Goal: Task Accomplishment & Management: Complete application form

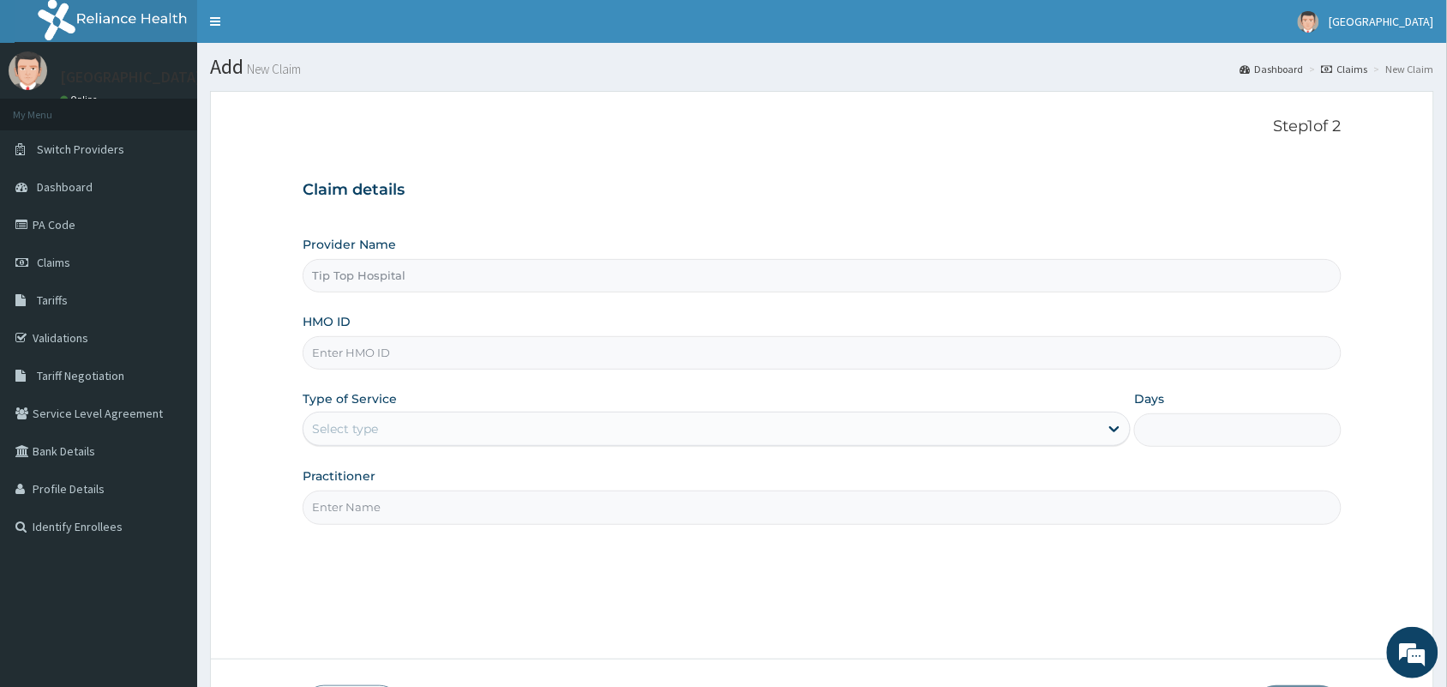
click at [676, 343] on input "HMO ID" at bounding box center [822, 352] width 1039 height 33
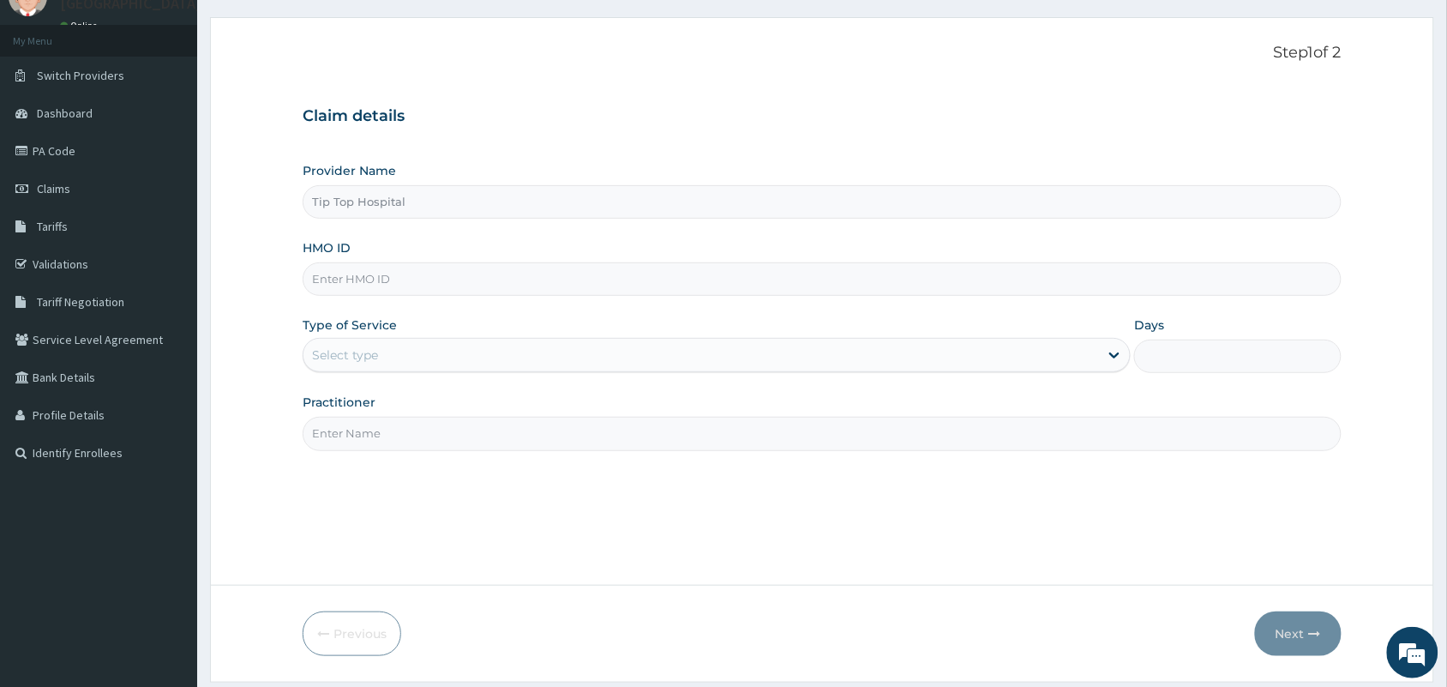
scroll to position [126, 0]
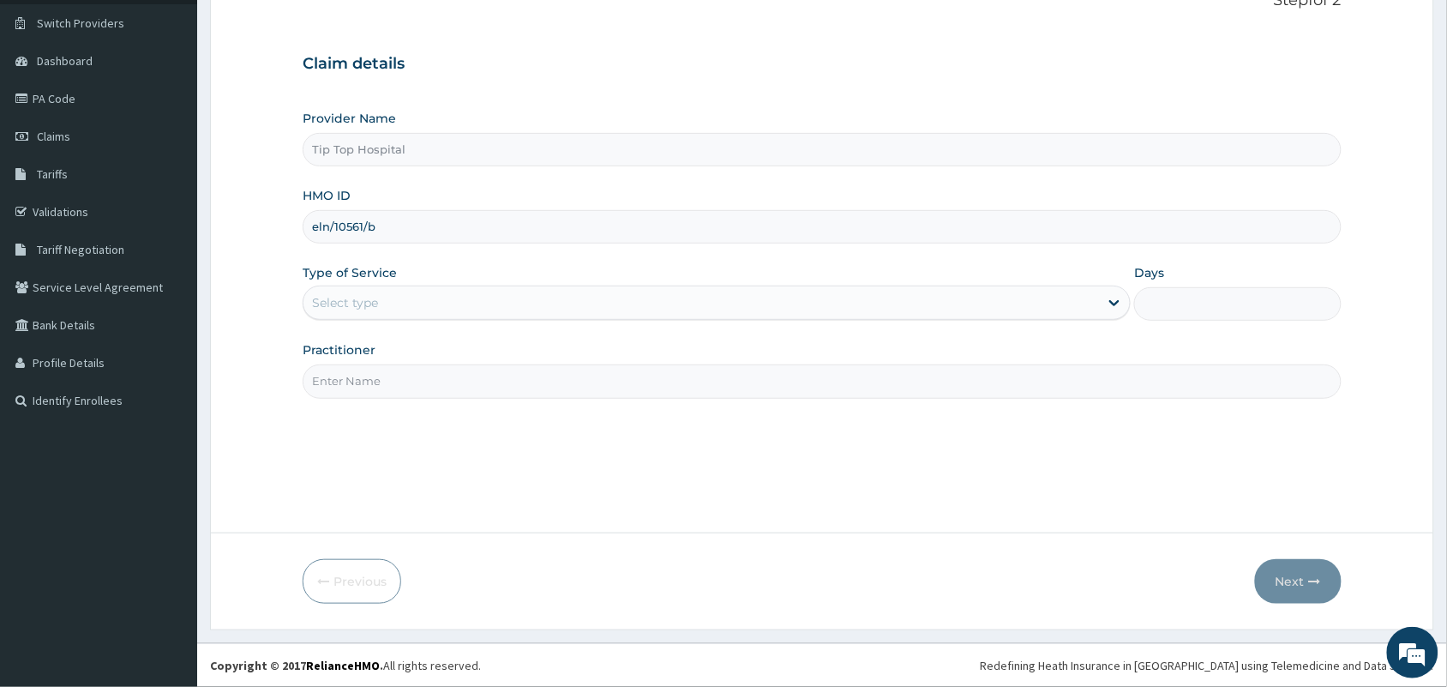
type input "eln/10561/b"
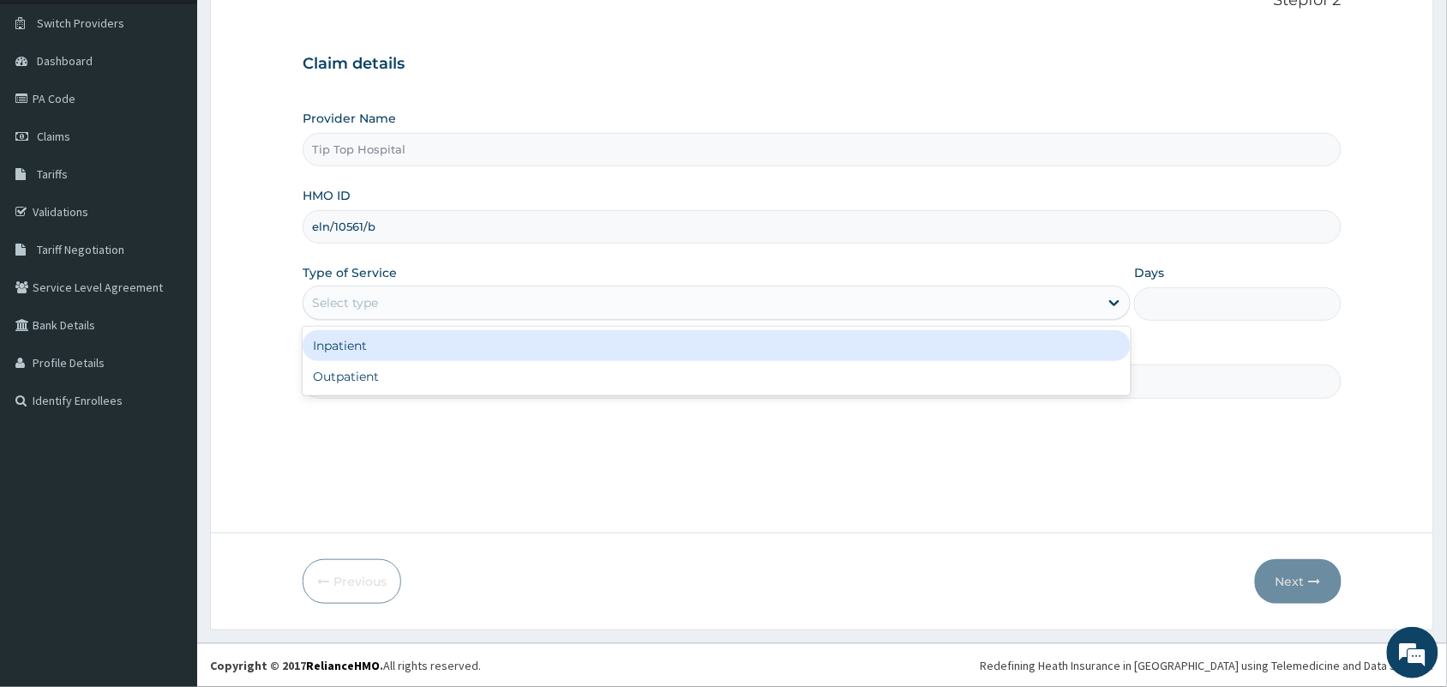
click at [791, 311] on div "Select type" at bounding box center [702, 302] width 796 height 27
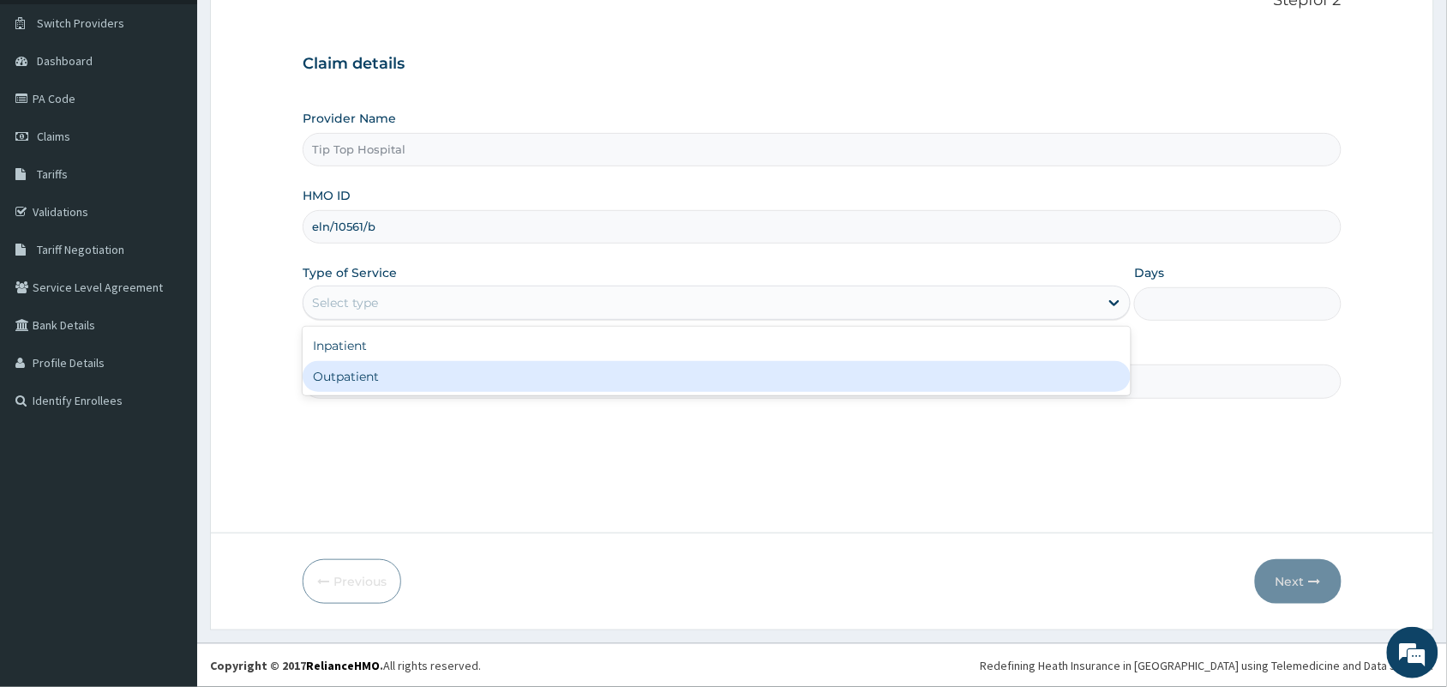
drag, startPoint x: 690, startPoint y: 379, endPoint x: 683, endPoint y: 386, distance: 9.7
click at [683, 386] on div "Outpatient" at bounding box center [717, 376] width 828 height 31
type input "1"
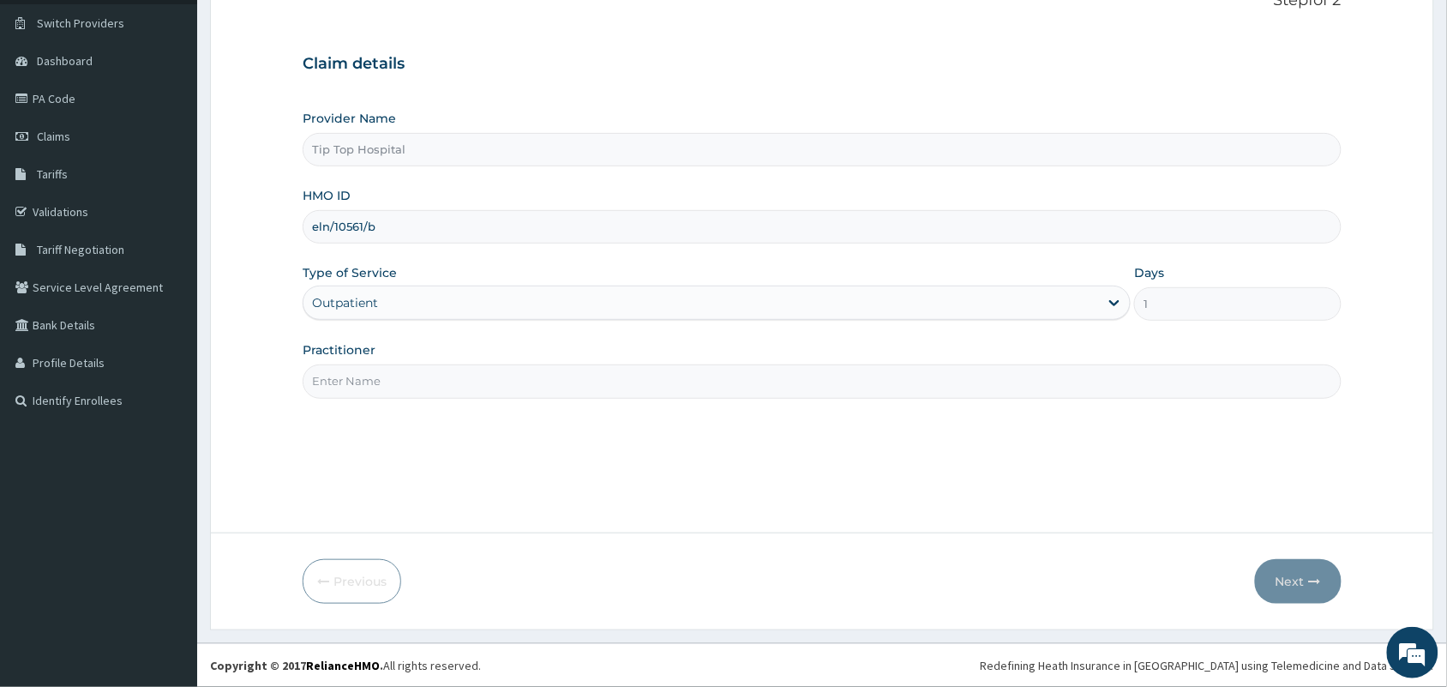
click at [683, 386] on input "Practitioner" at bounding box center [822, 380] width 1039 height 33
type input "dr"
click at [1288, 577] on button "Next" at bounding box center [1298, 581] width 87 height 45
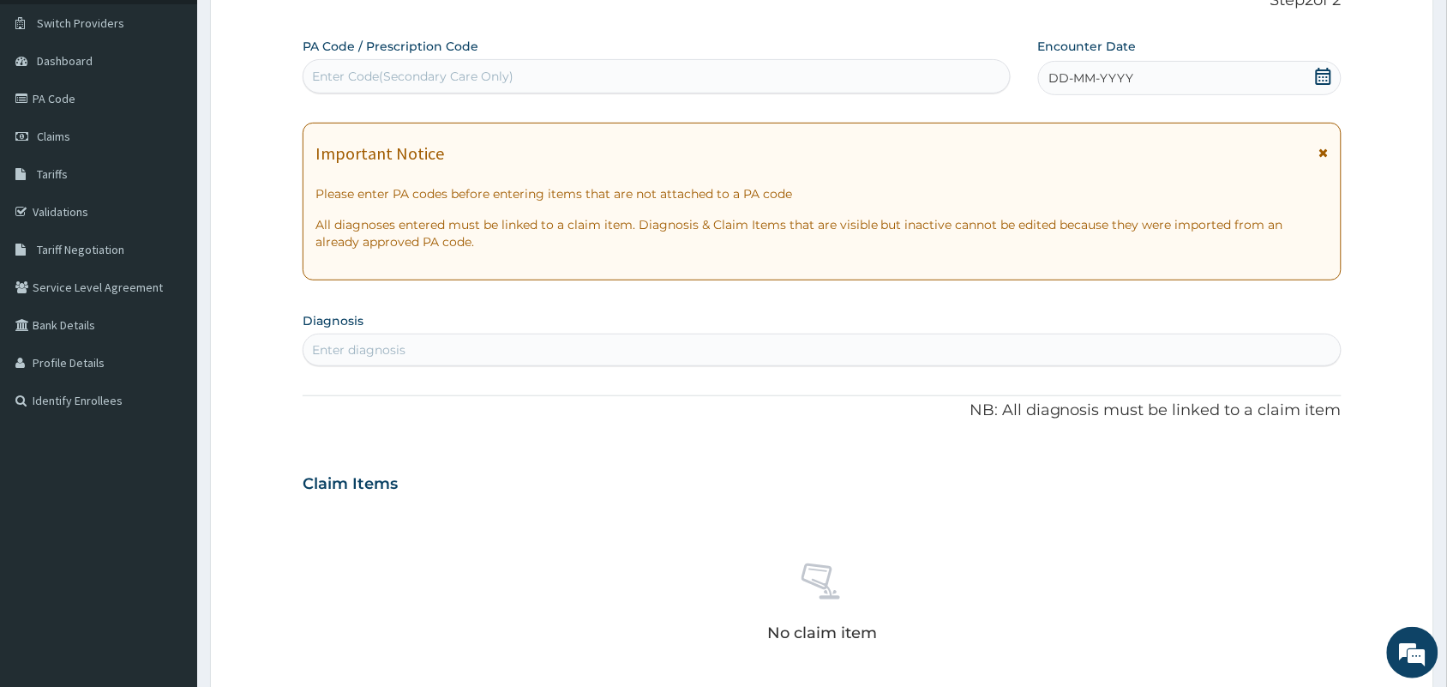
click at [713, 69] on div "Enter Code(Secondary Care Only)" at bounding box center [657, 76] width 707 height 27
paste input "PA/8BB57B"
type input "PA/8BB57B"
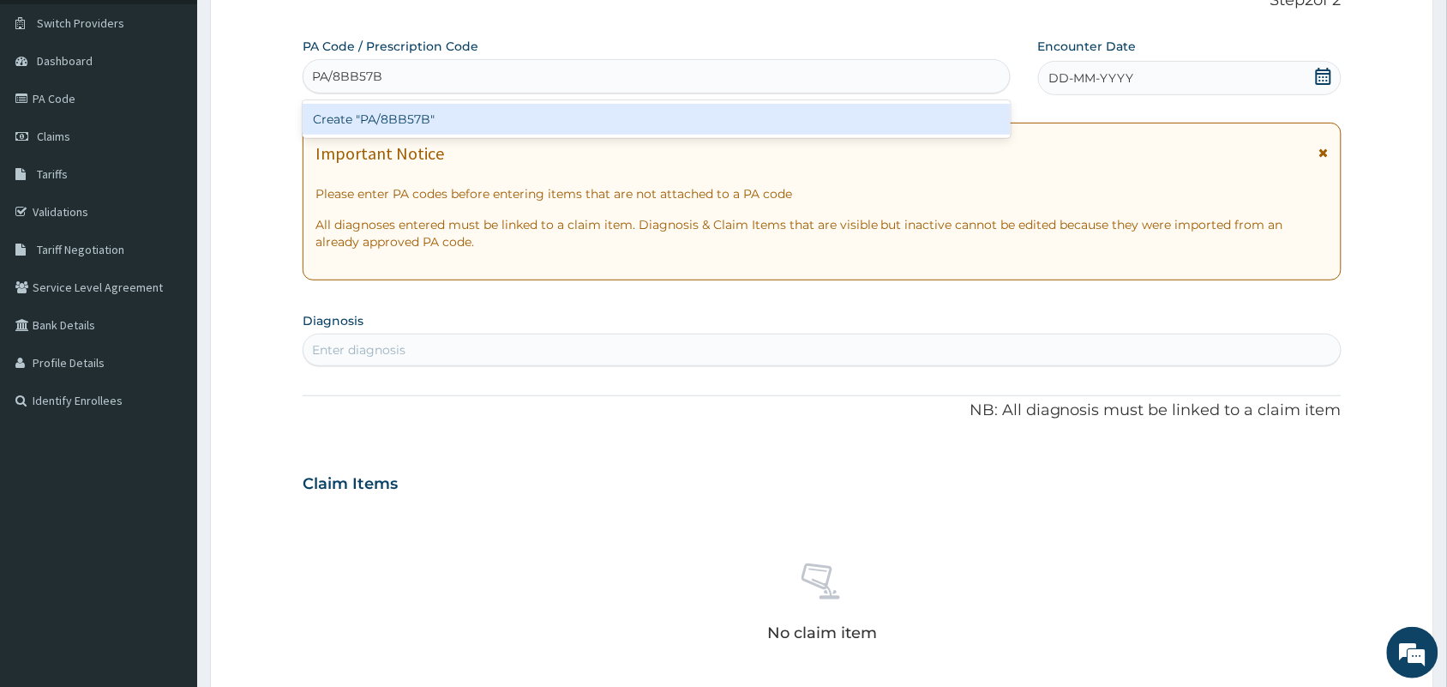
click at [667, 116] on div "Create "PA/8BB57B"" at bounding box center [657, 119] width 708 height 31
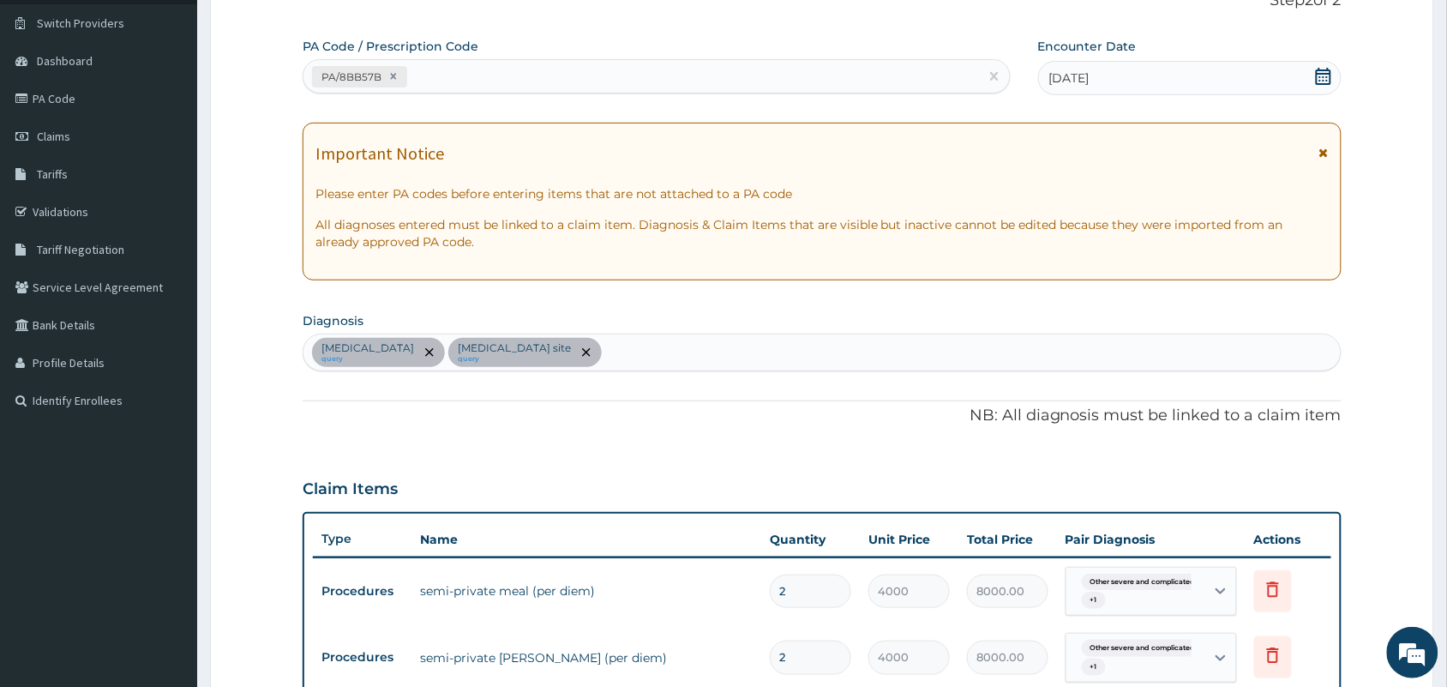
click at [1446, 380] on section "Step 2 of 2 PA Code / Prescription Code PA/8BB57B Encounter Date 10-10-2025 Imp…" at bounding box center [822, 505] width 1250 height 1106
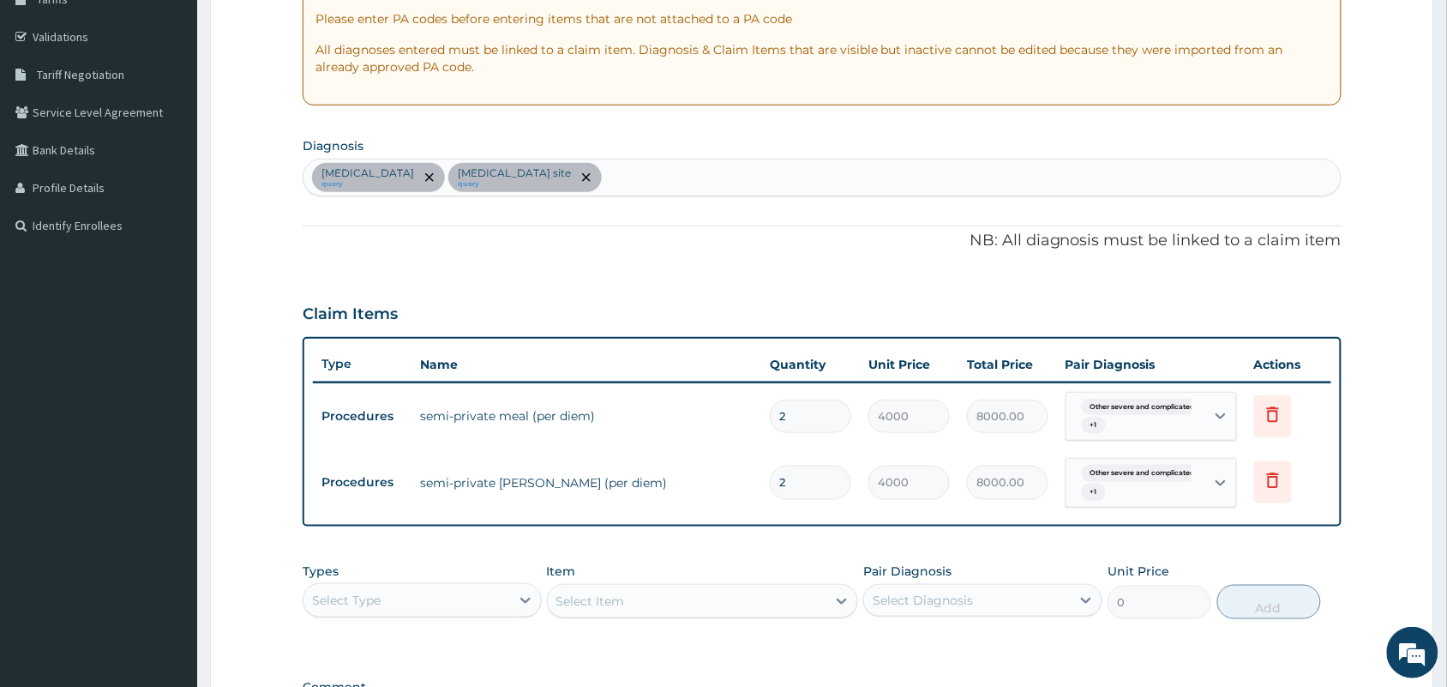
scroll to position [467, 0]
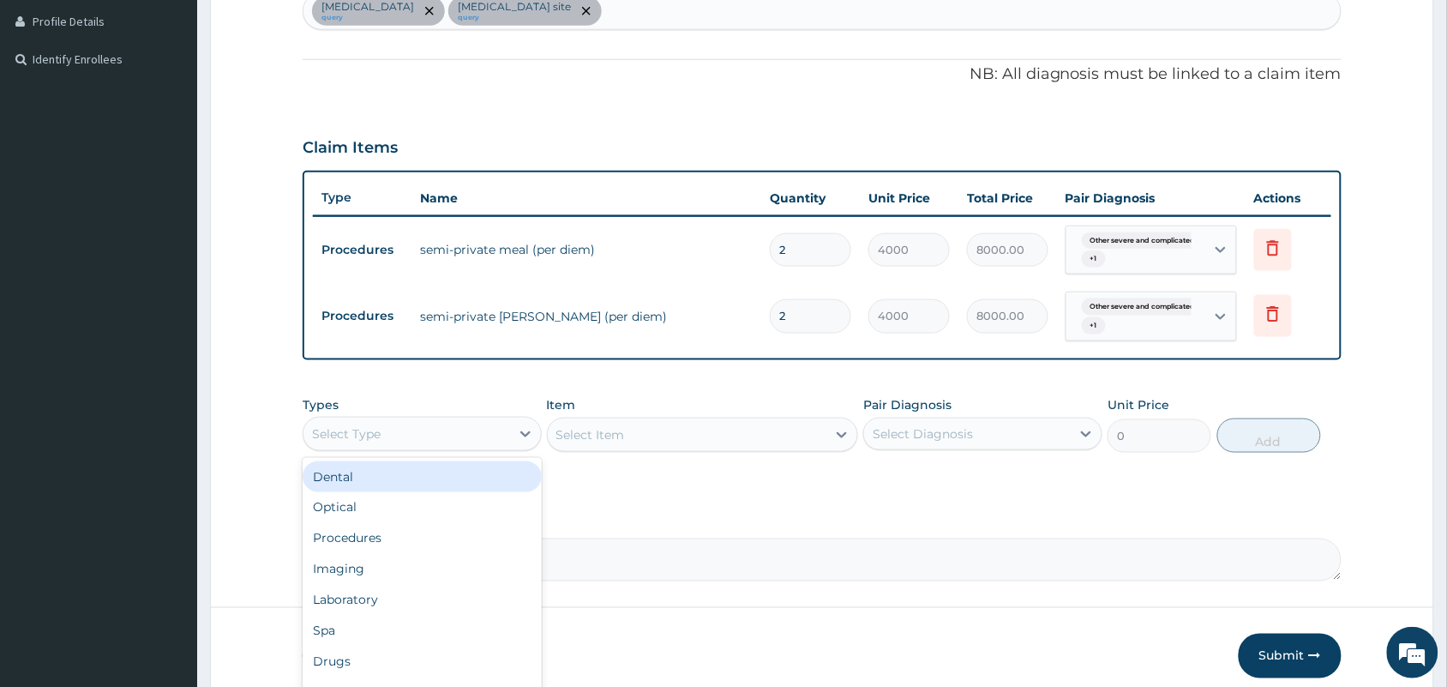
click at [393, 431] on div "Select Type" at bounding box center [407, 433] width 207 height 27
click at [412, 477] on div "Procedures" at bounding box center [422, 481] width 239 height 31
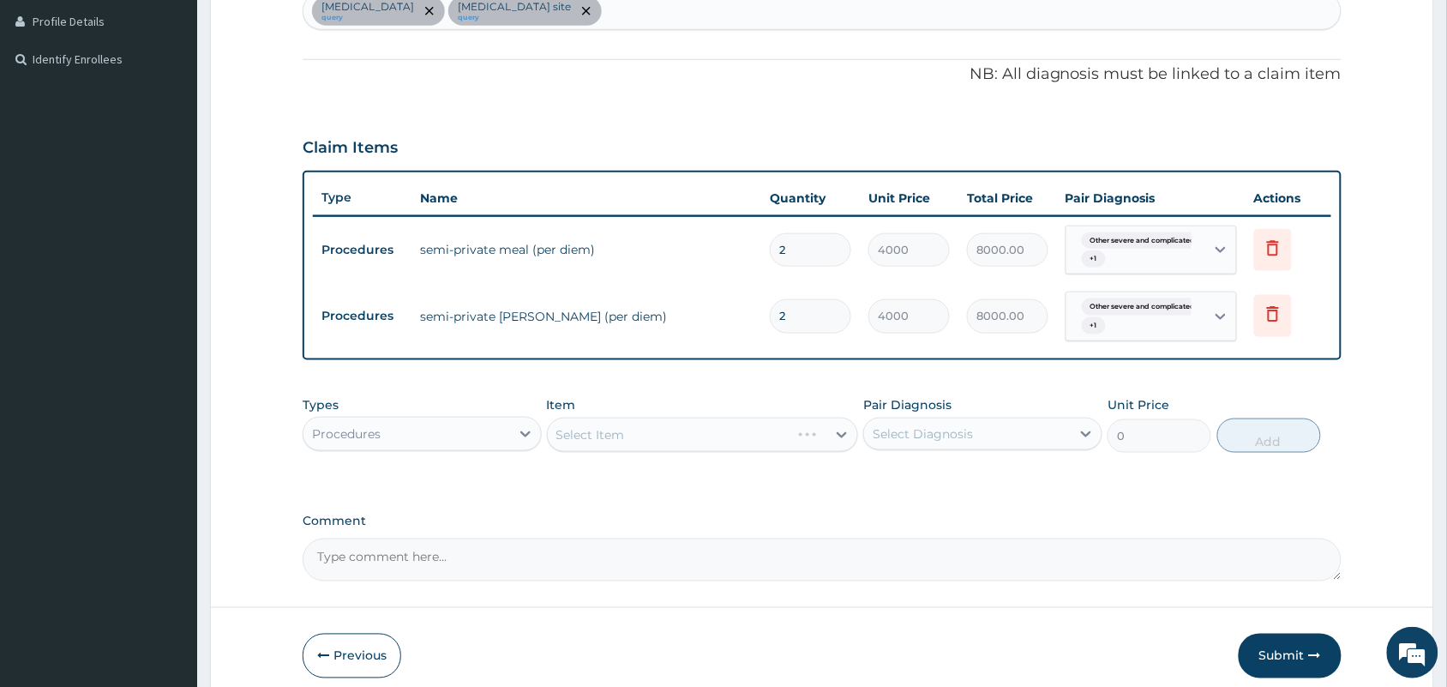
click at [624, 435] on div "Select Item" at bounding box center [703, 435] width 312 height 34
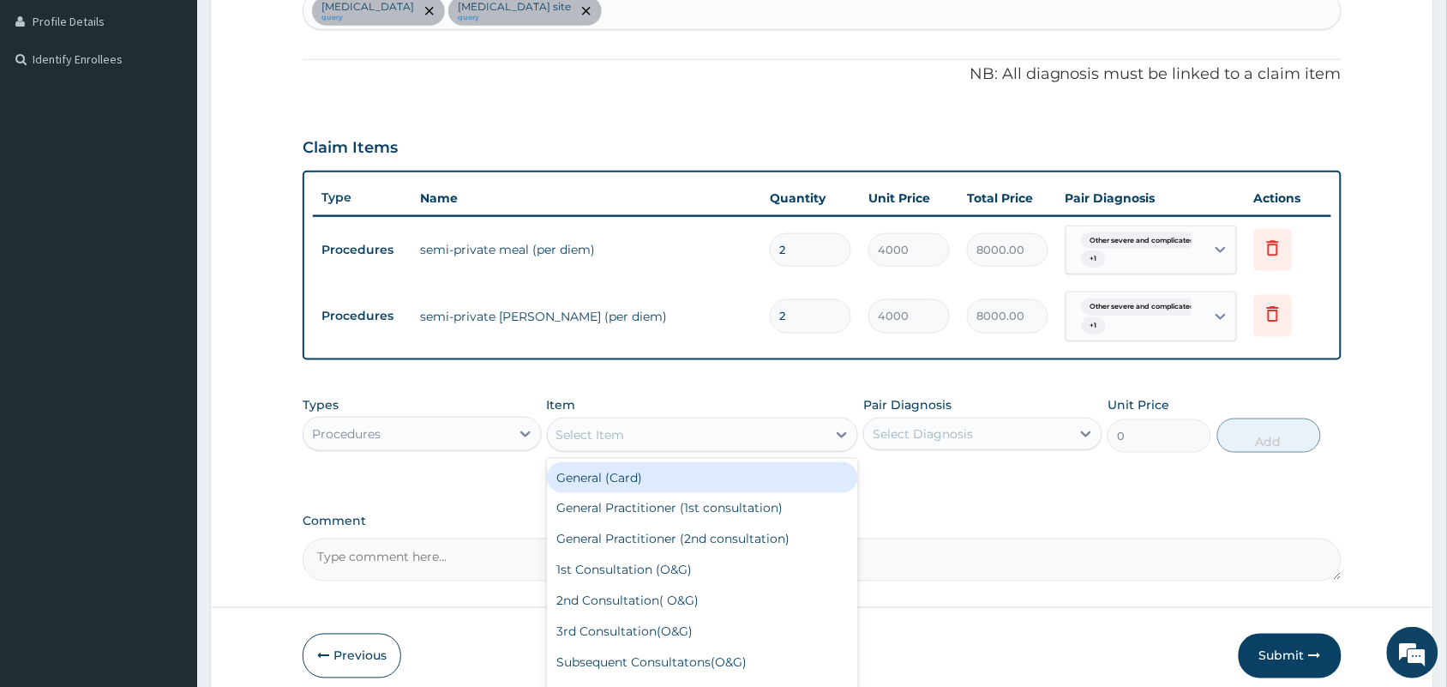
click at [624, 435] on div "Select Item" at bounding box center [590, 434] width 69 height 17
type input "g"
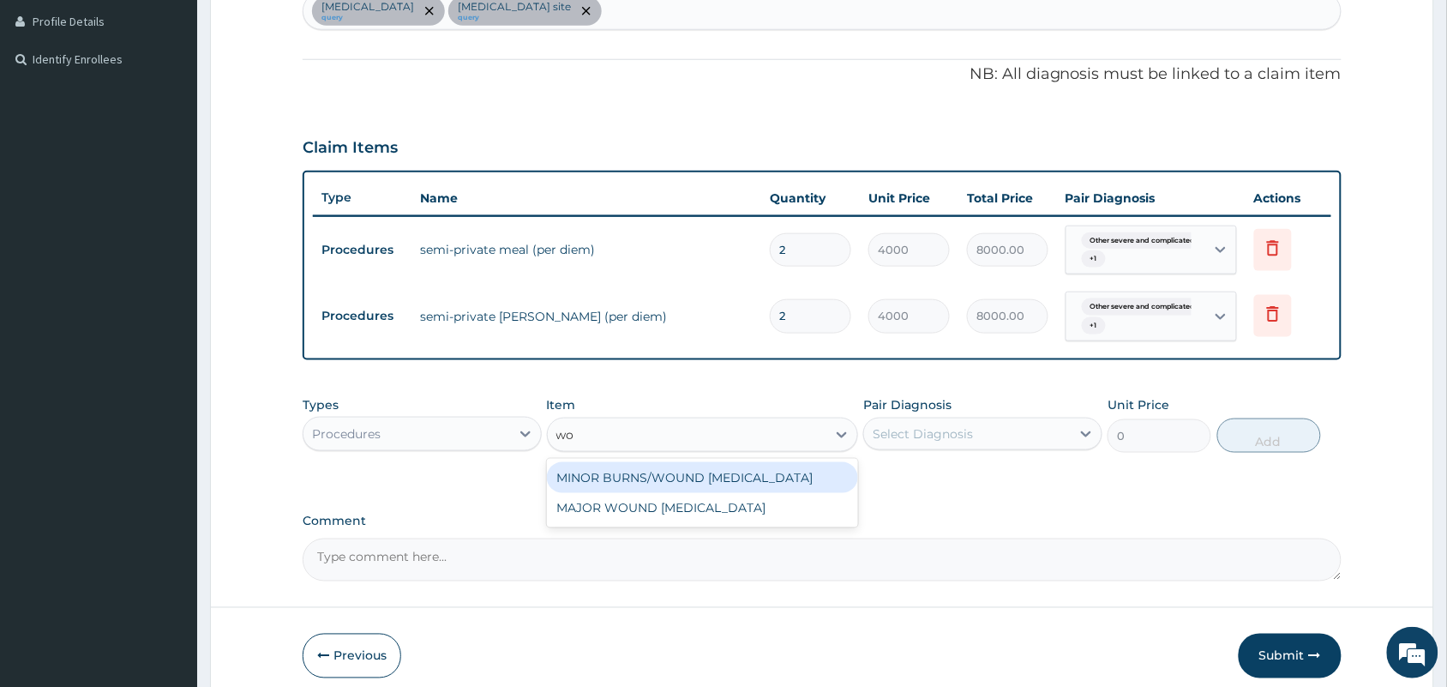
type input "w"
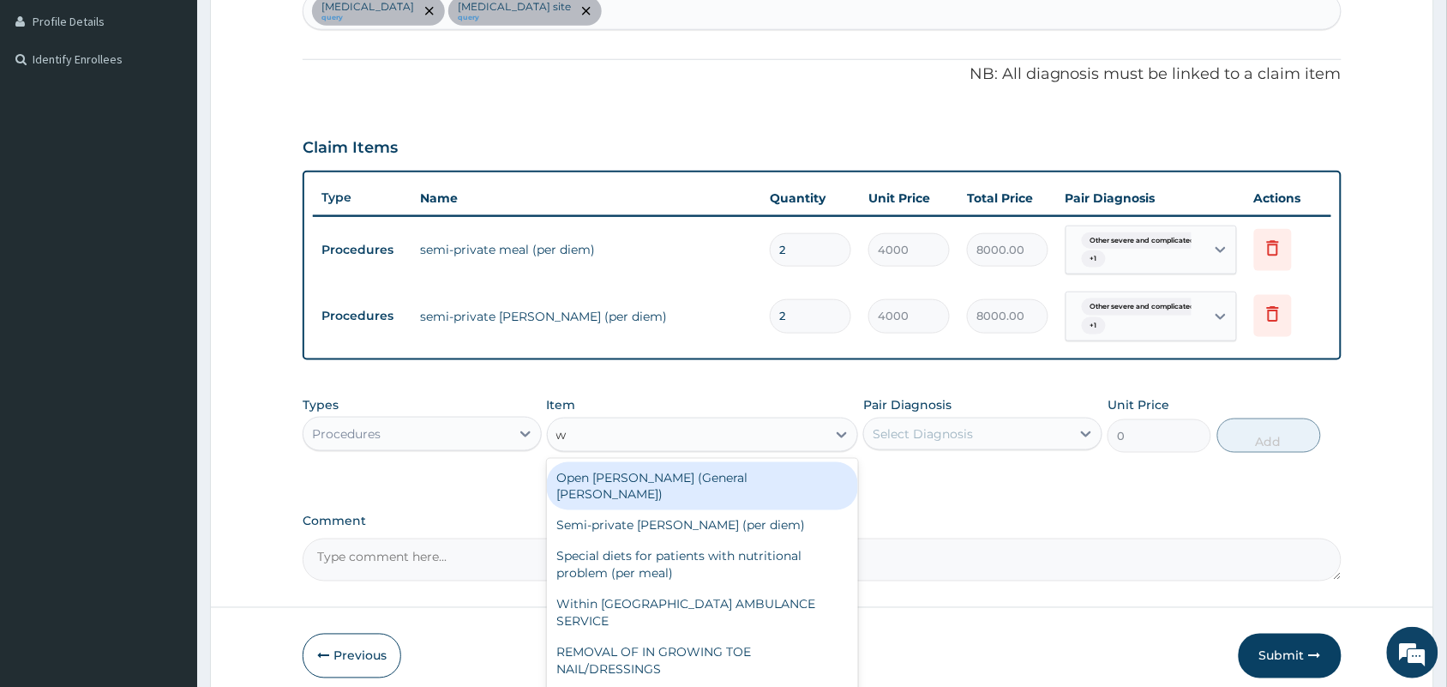
click at [675, 485] on div "Open ward (General Ward)" at bounding box center [703, 486] width 312 height 48
type input "2000"
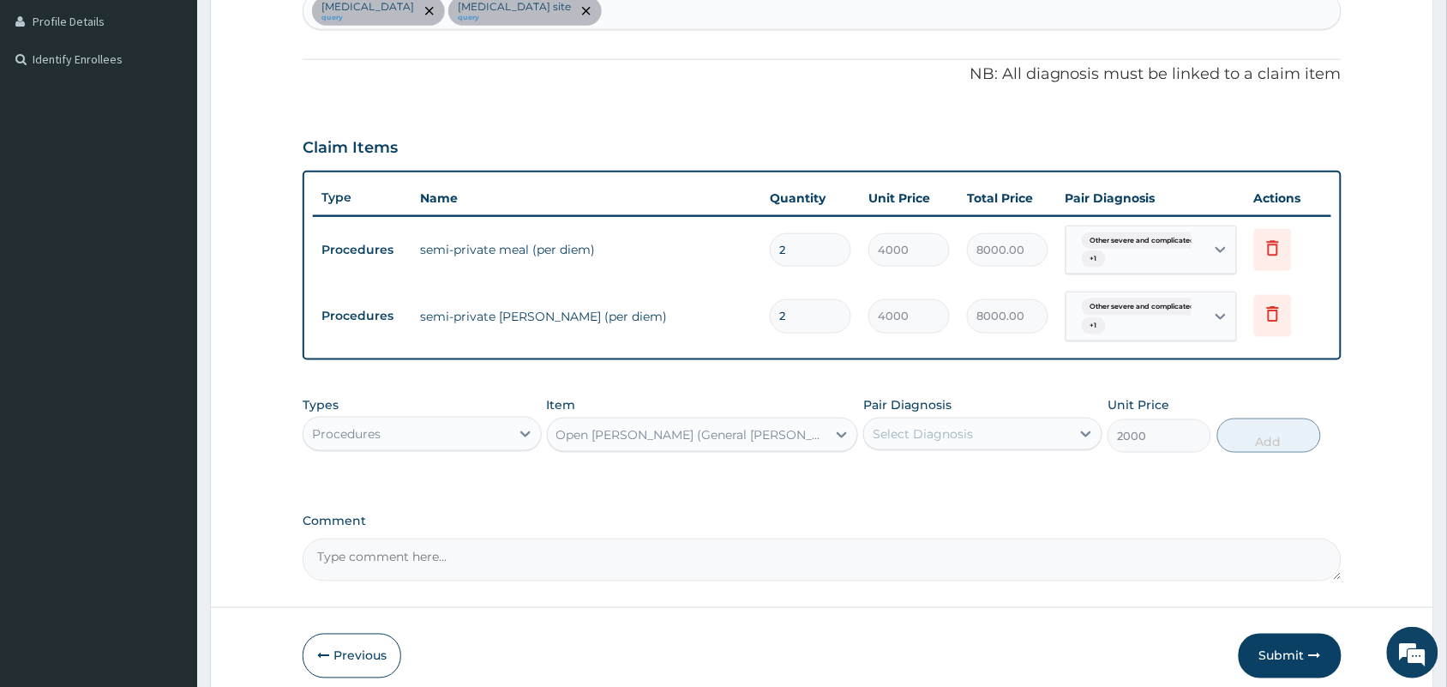
click at [952, 431] on div "Select Diagnosis" at bounding box center [923, 433] width 100 height 17
click at [941, 477] on label "Other severe and complicated Plasmodium falciparum malaria" at bounding box center [945, 475] width 106 height 17
checkbox input "true"
click at [978, 448] on div "Other severe and complicated P..." at bounding box center [982, 434] width 239 height 33
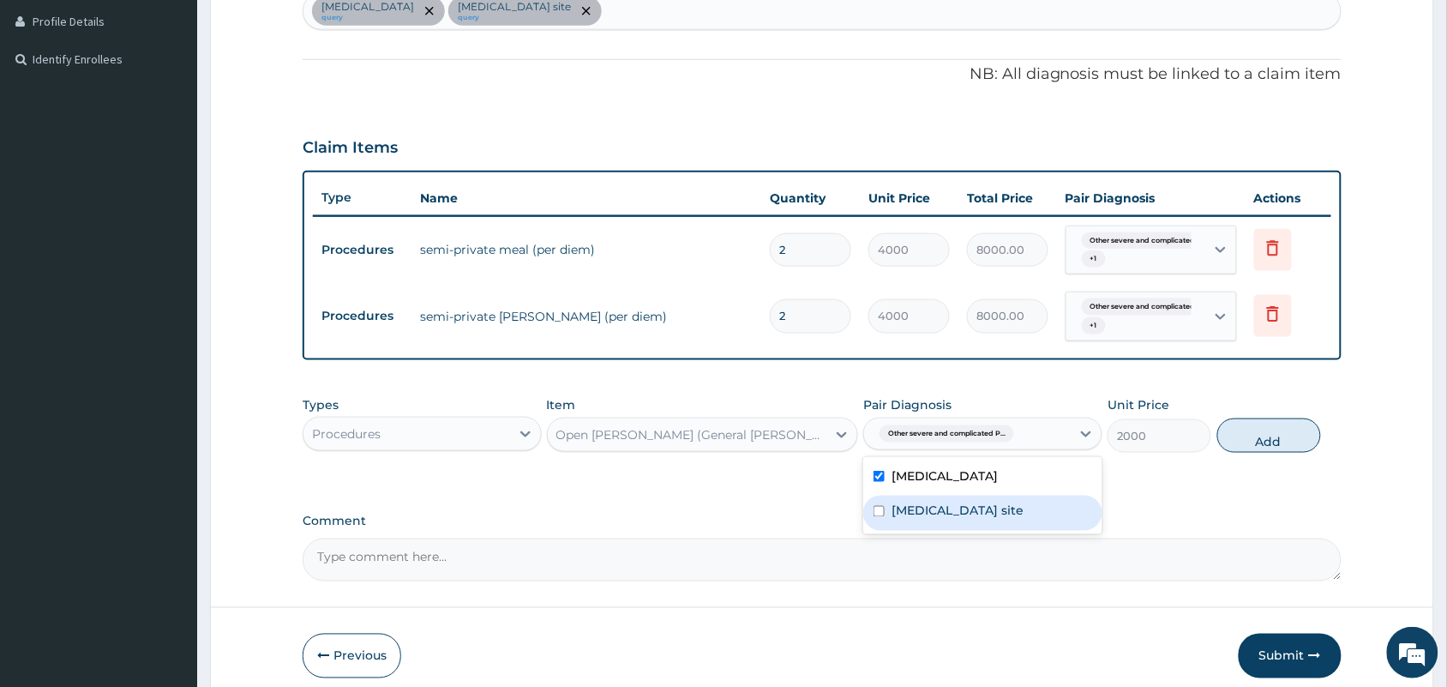
click at [965, 520] on label "Bacterial infection of unspecified site" at bounding box center [958, 510] width 132 height 17
checkbox input "true"
click at [1270, 430] on button "Add" at bounding box center [1270, 435] width 104 height 34
type input "0"
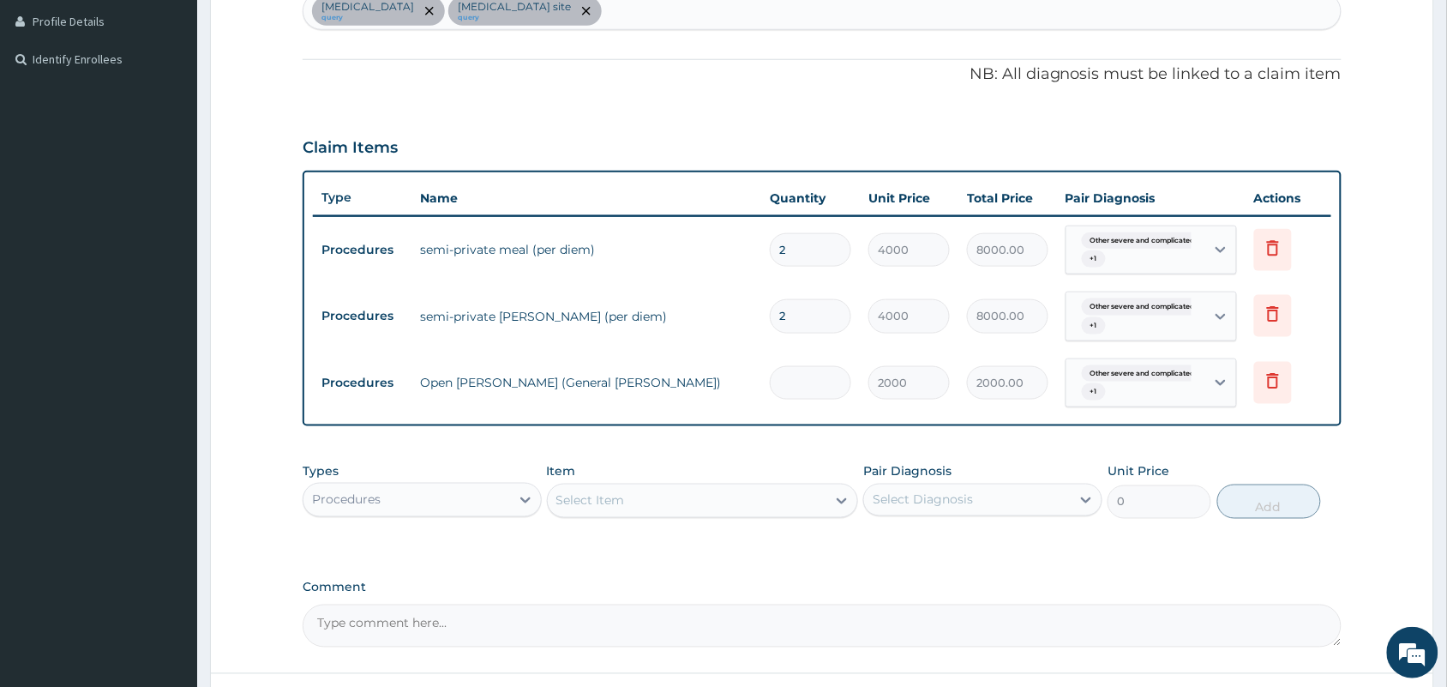
type input "0.00"
type input "2"
type input "4000.00"
type input "2"
click at [766, 498] on div "Select Item" at bounding box center [688, 500] width 280 height 27
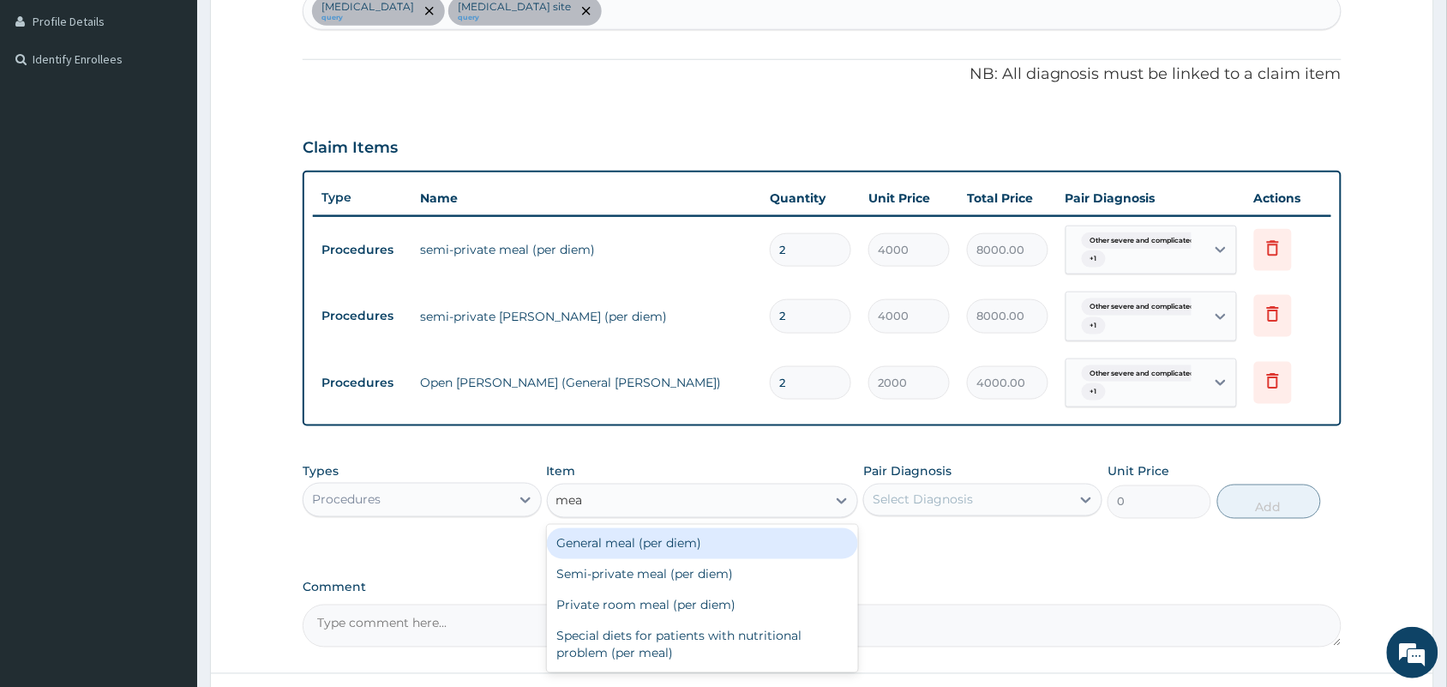
type input "meal"
click at [737, 538] on div "General meal (per diem)" at bounding box center [703, 543] width 312 height 31
type input "4000"
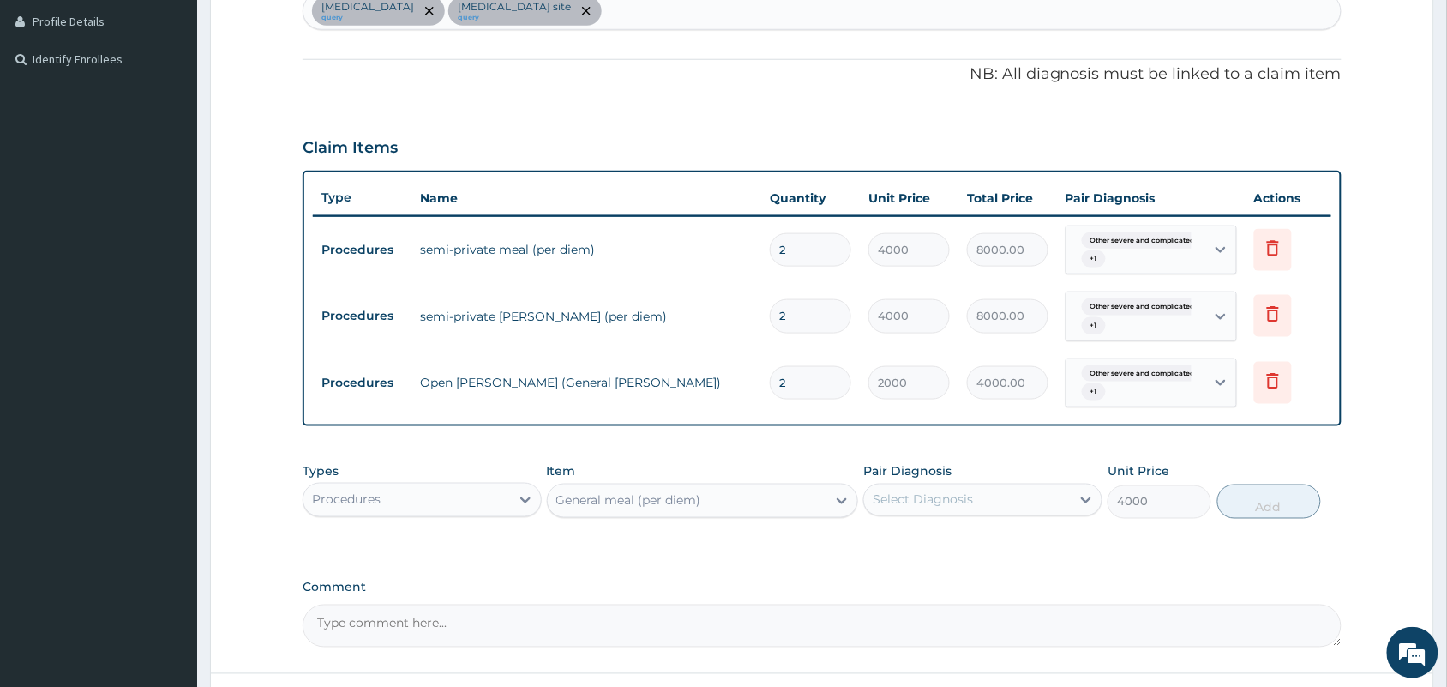
click at [937, 496] on div "Select Diagnosis" at bounding box center [923, 499] width 100 height 17
click at [929, 550] on label "Other severe and complicated Plasmodium falciparum malaria" at bounding box center [945, 541] width 106 height 17
checkbox input "true"
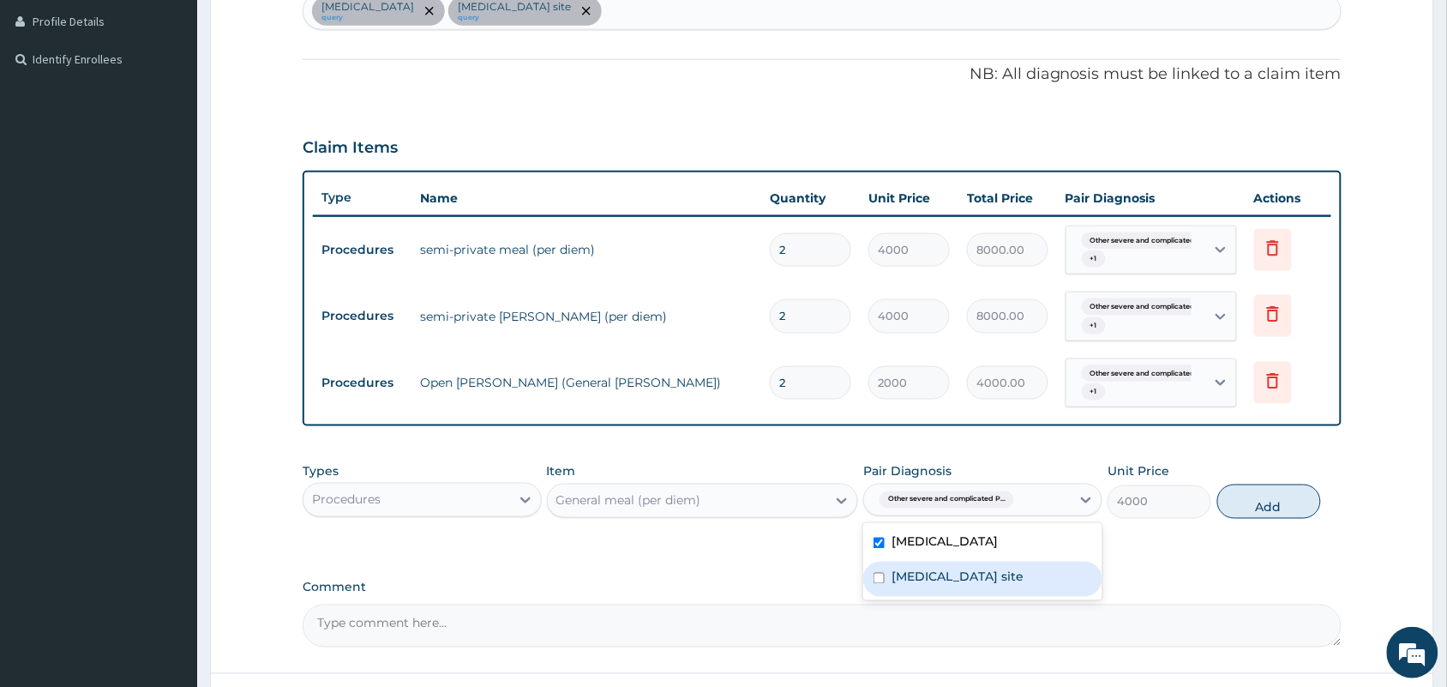
click at [924, 586] on label "Bacterial infection of unspecified site" at bounding box center [958, 576] width 132 height 17
checkbox input "true"
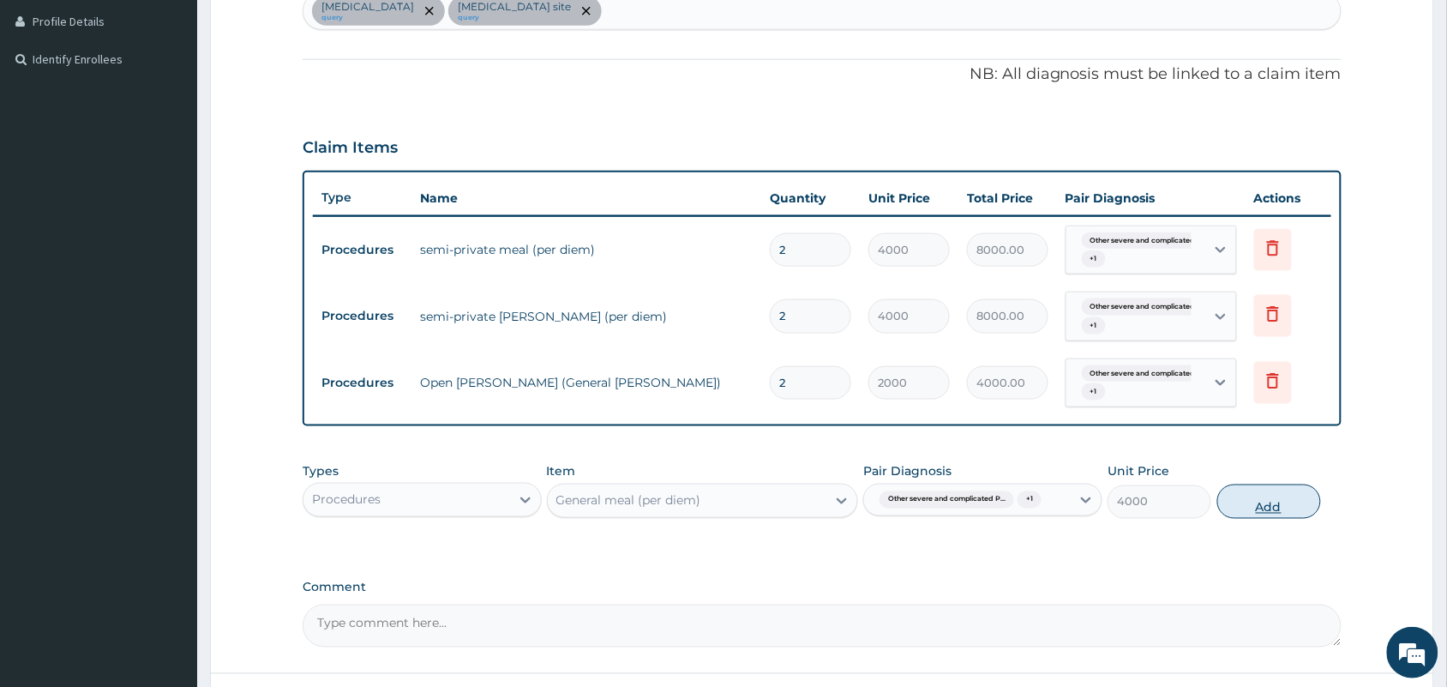
click at [1254, 504] on button "Add" at bounding box center [1270, 501] width 104 height 34
type input "0"
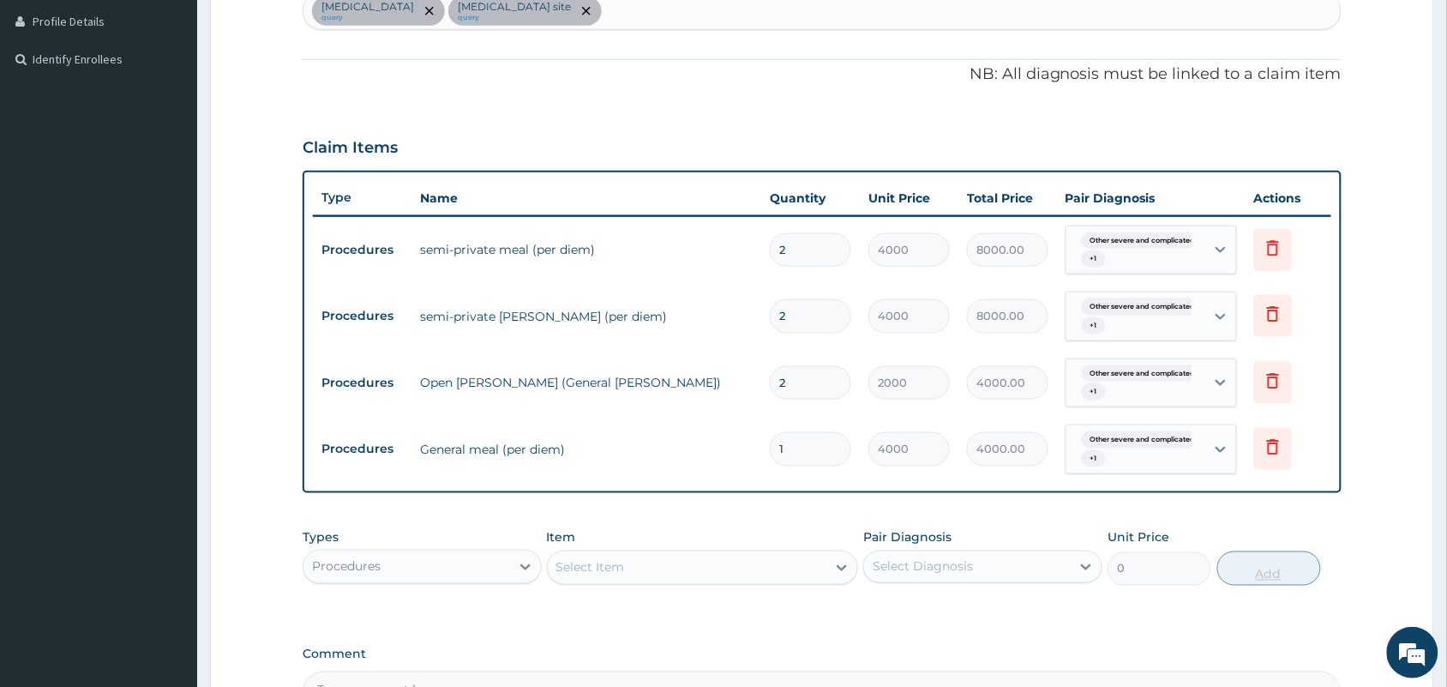
type input "0.00"
type input "2"
type input "8000.00"
type input "2"
click at [1275, 246] on icon at bounding box center [1273, 248] width 21 height 21
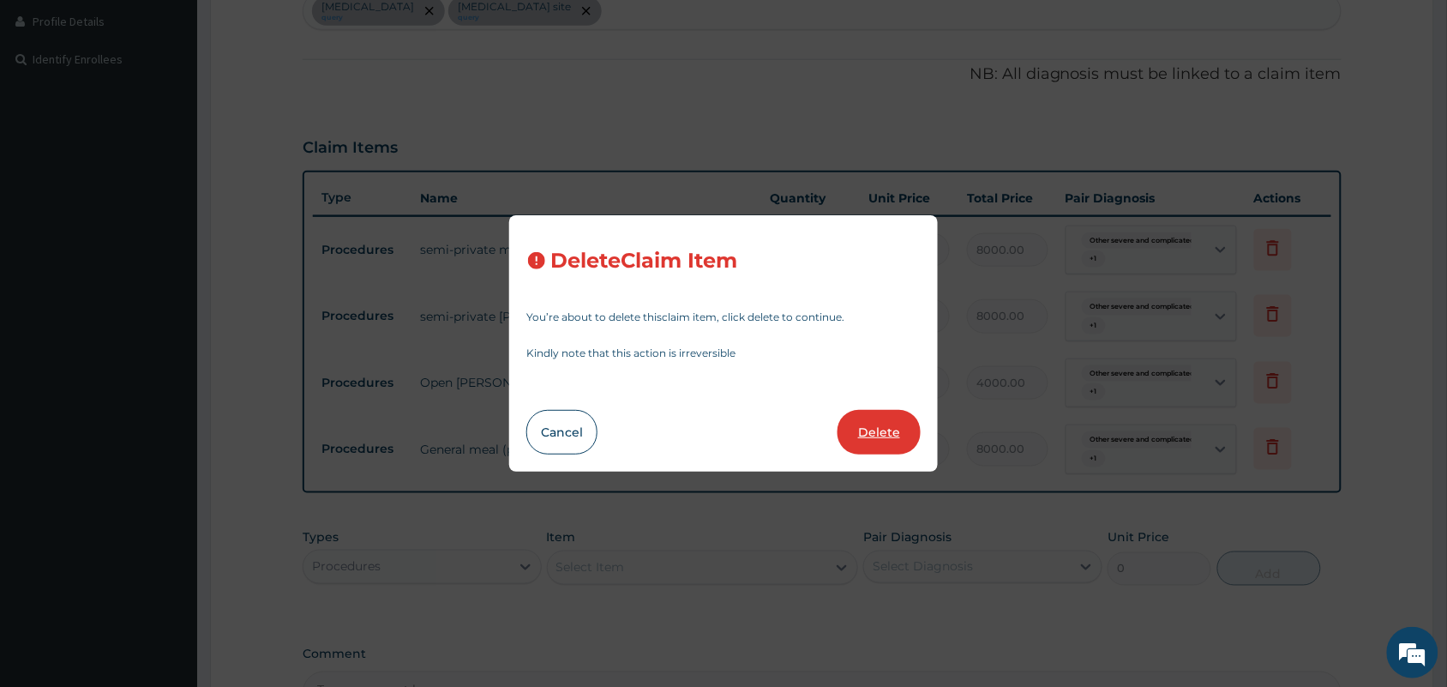
click at [879, 420] on button "Delete" at bounding box center [879, 432] width 83 height 45
type input "2000"
type input "4000.00"
type input "4000"
type input "8000.00"
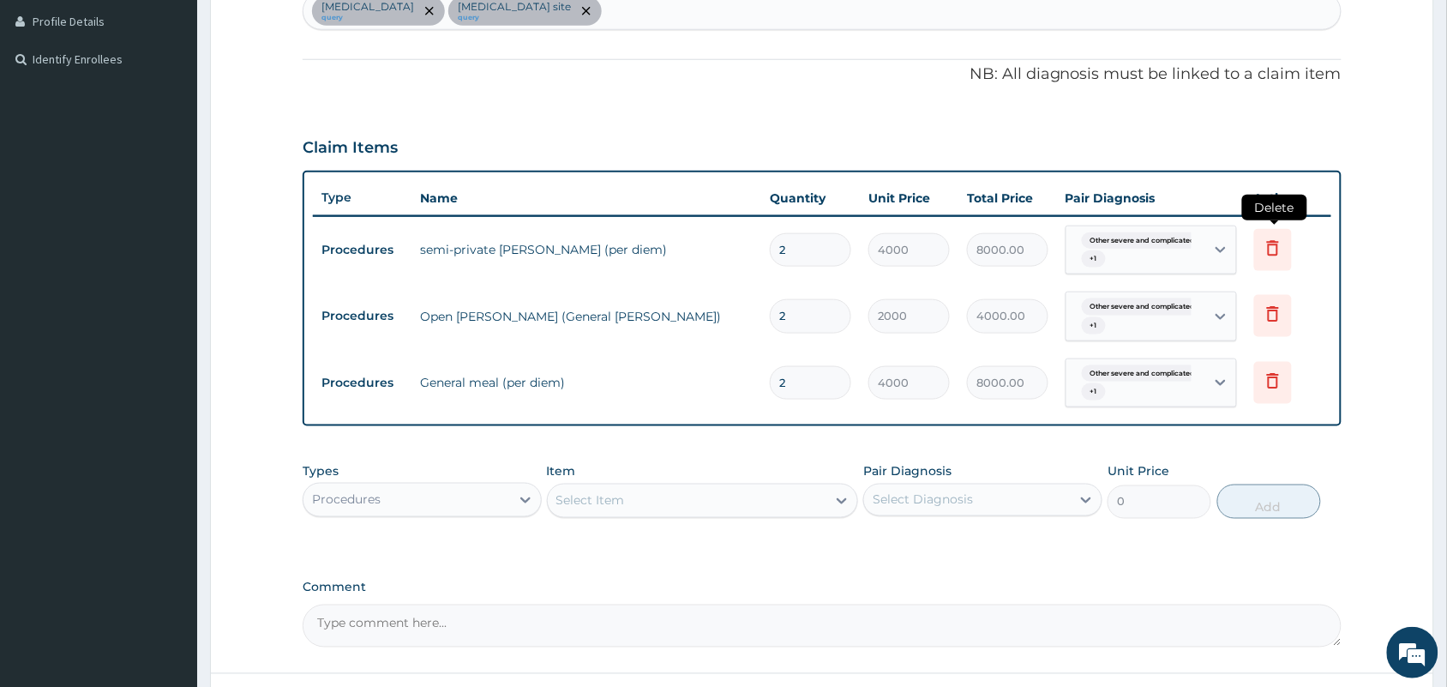
click at [1273, 240] on icon at bounding box center [1273, 248] width 21 height 21
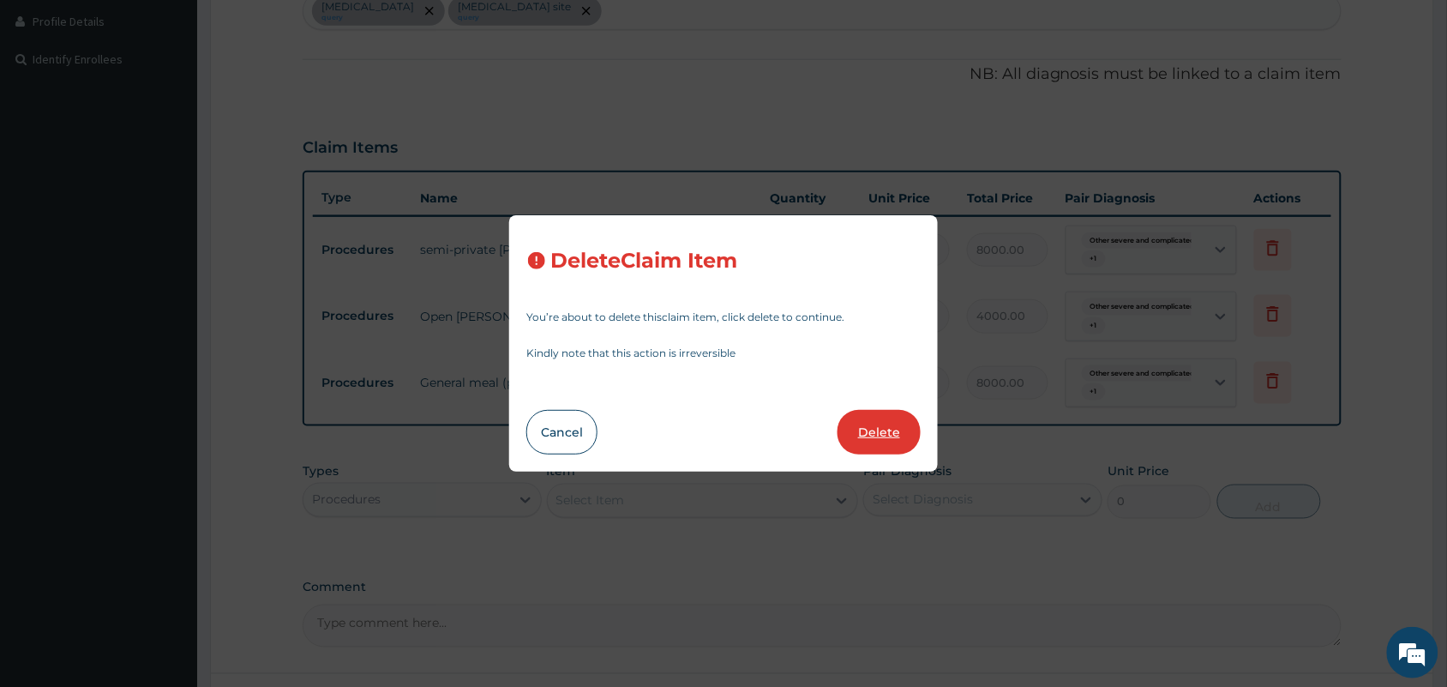
click at [869, 426] on button "Delete" at bounding box center [879, 432] width 83 height 45
type input "2000"
type input "4000.00"
type input "4000"
type input "8000.00"
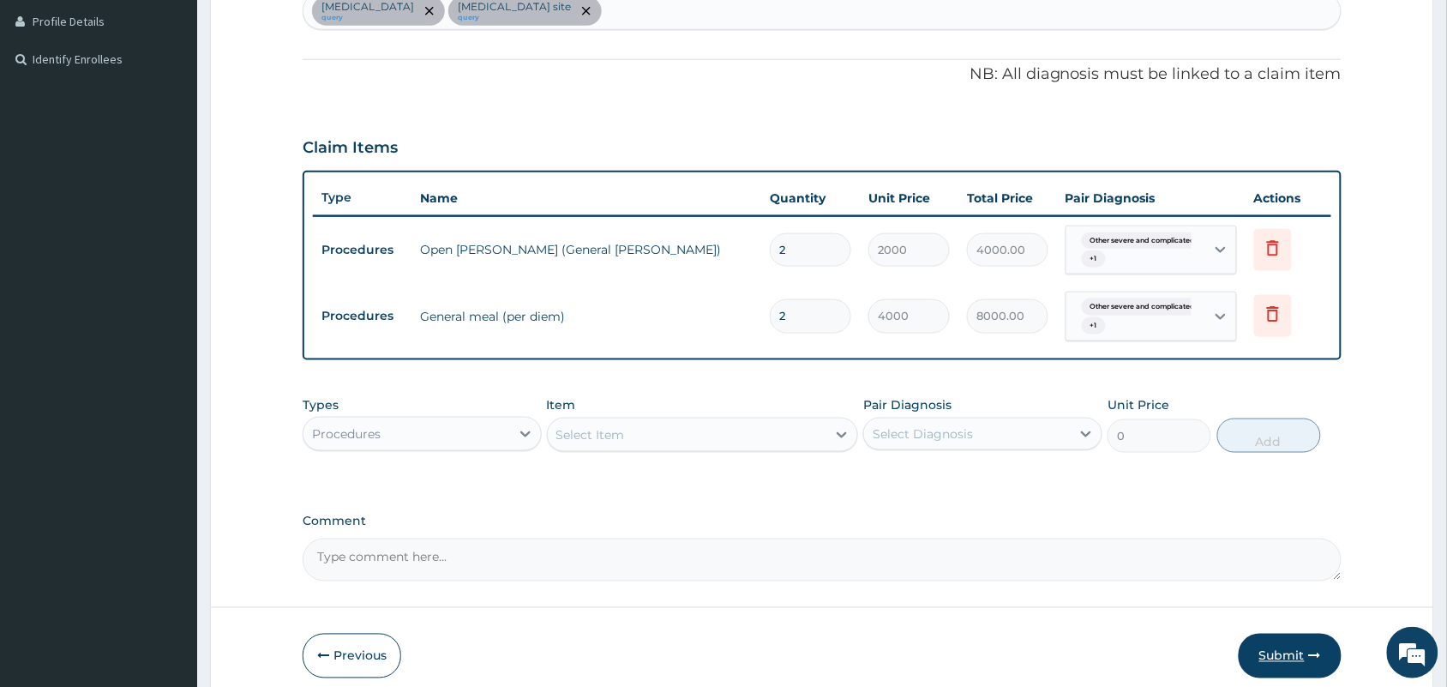
click at [1289, 647] on button "Submit" at bounding box center [1290, 656] width 103 height 45
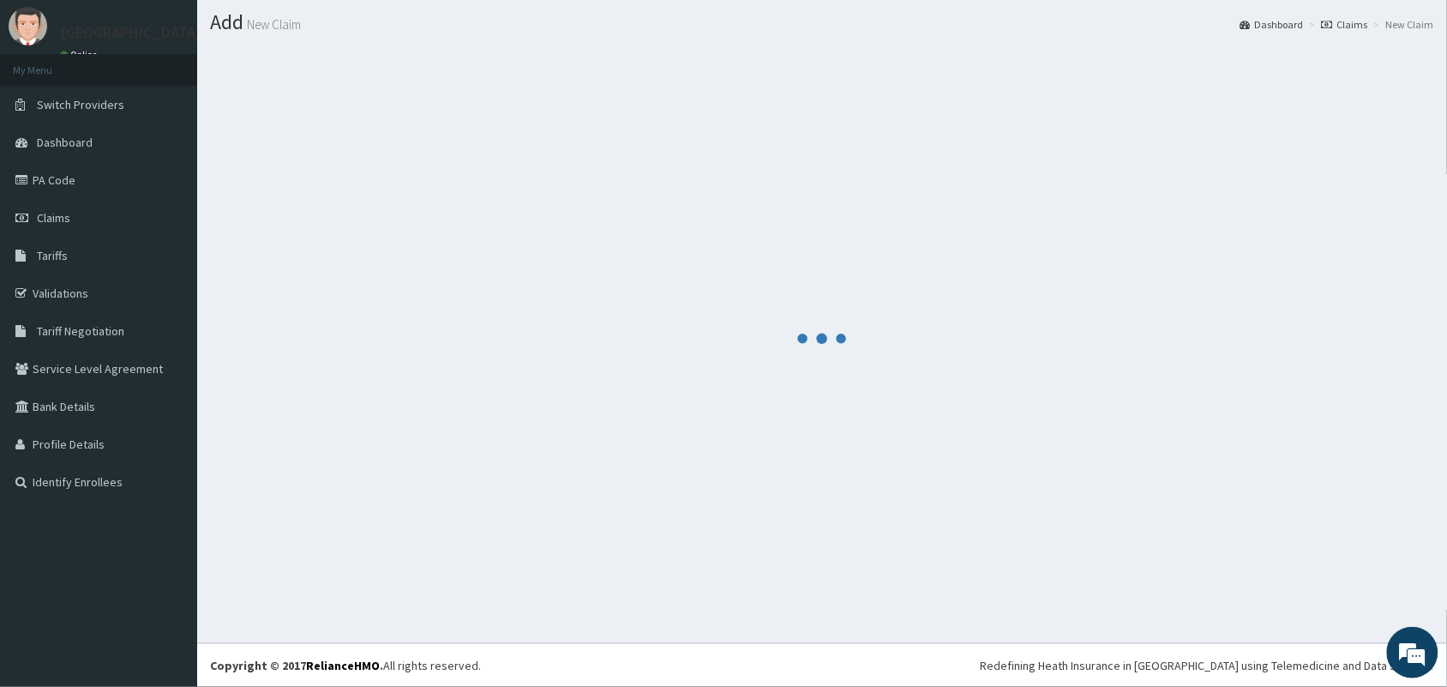
scroll to position [467, 0]
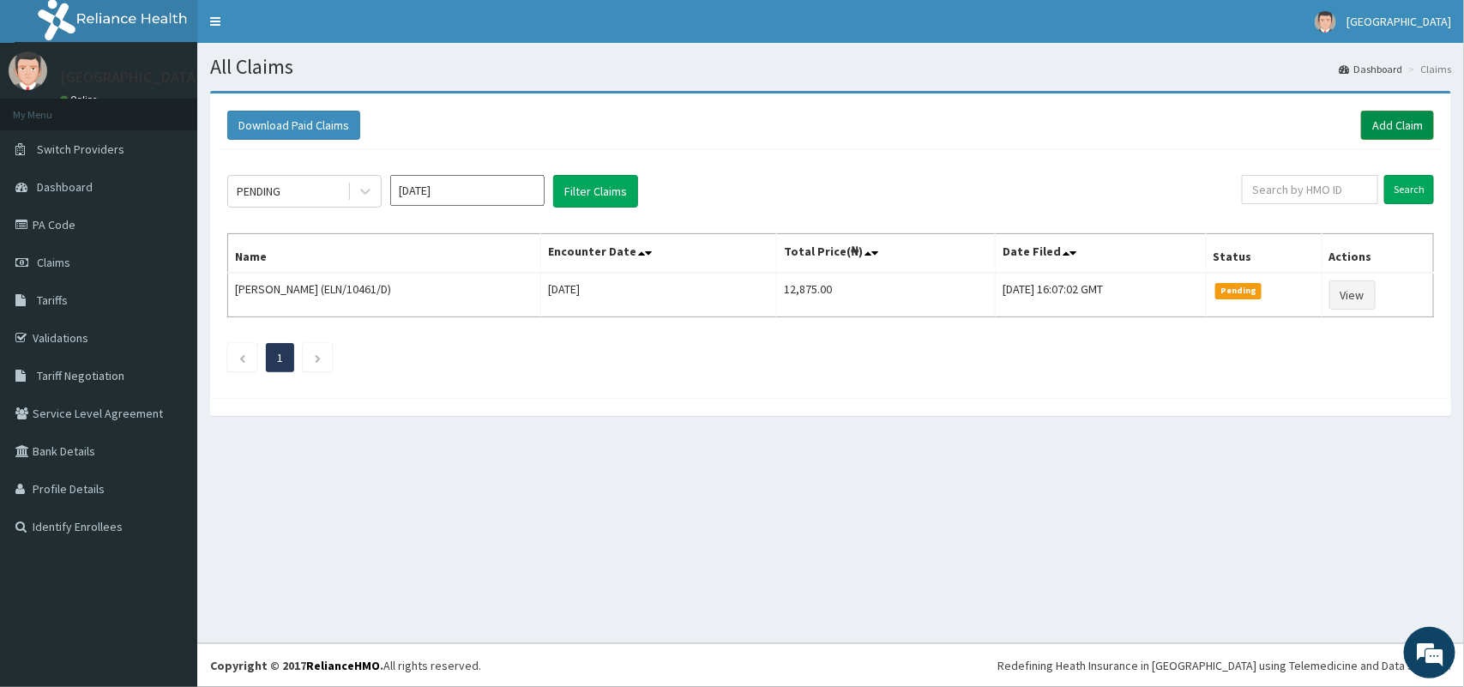
click at [1399, 120] on link "Add Claim" at bounding box center [1397, 125] width 73 height 29
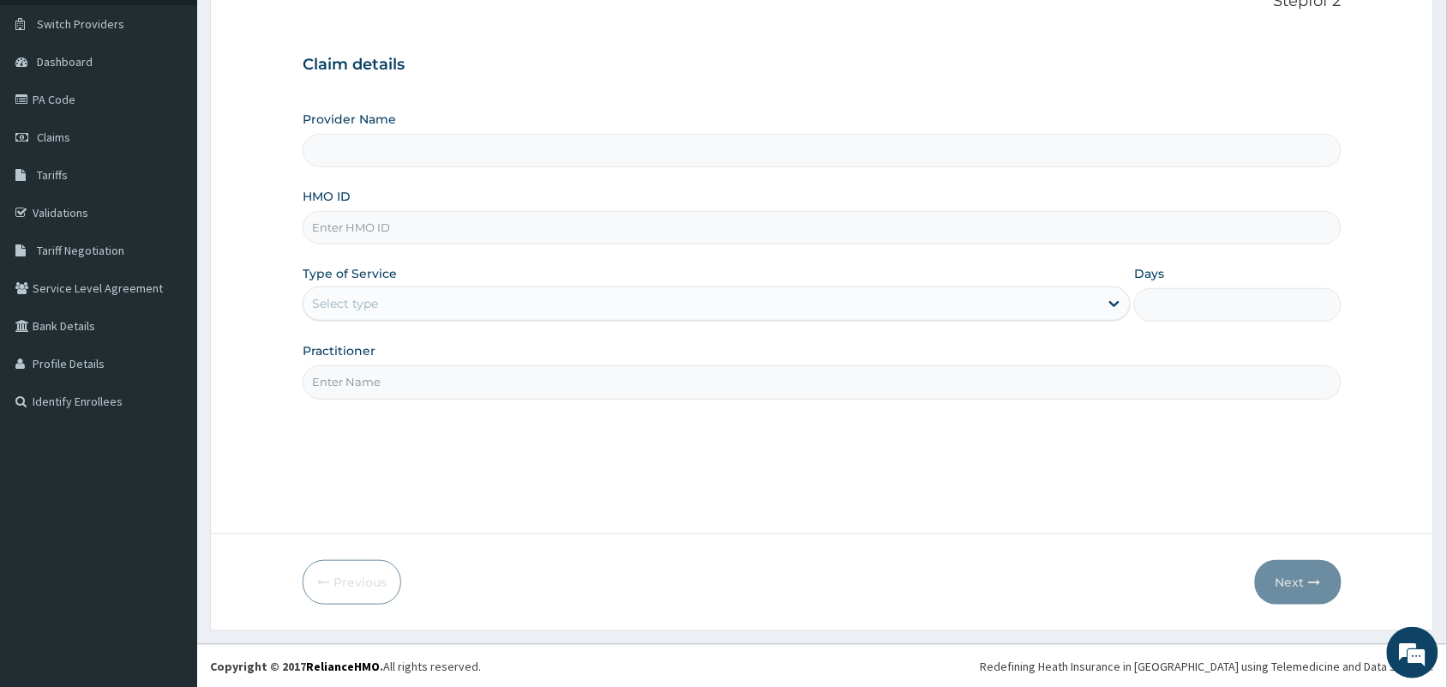
scroll to position [126, 0]
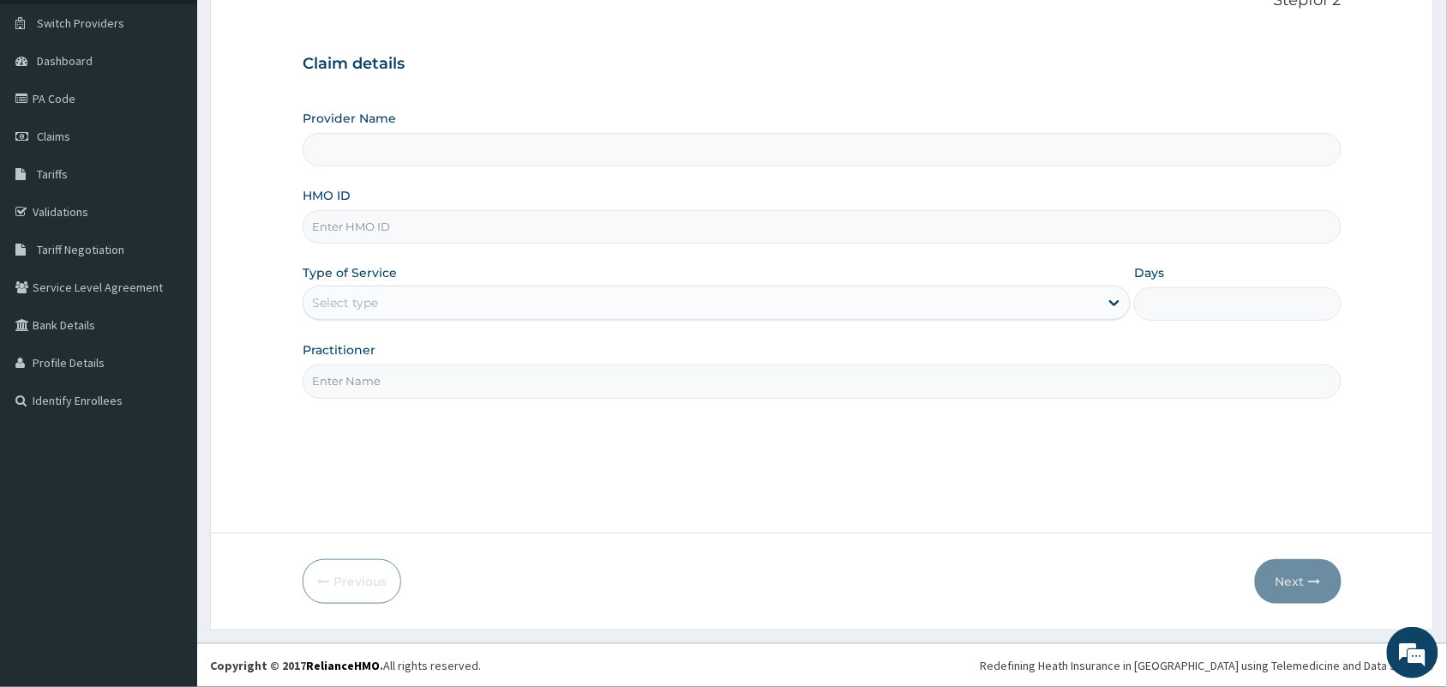
click at [422, 221] on input "HMO ID" at bounding box center [822, 226] width 1039 height 33
type input "ELN"
type input "Tip Top Hospital"
type input "ELN/10561/B"
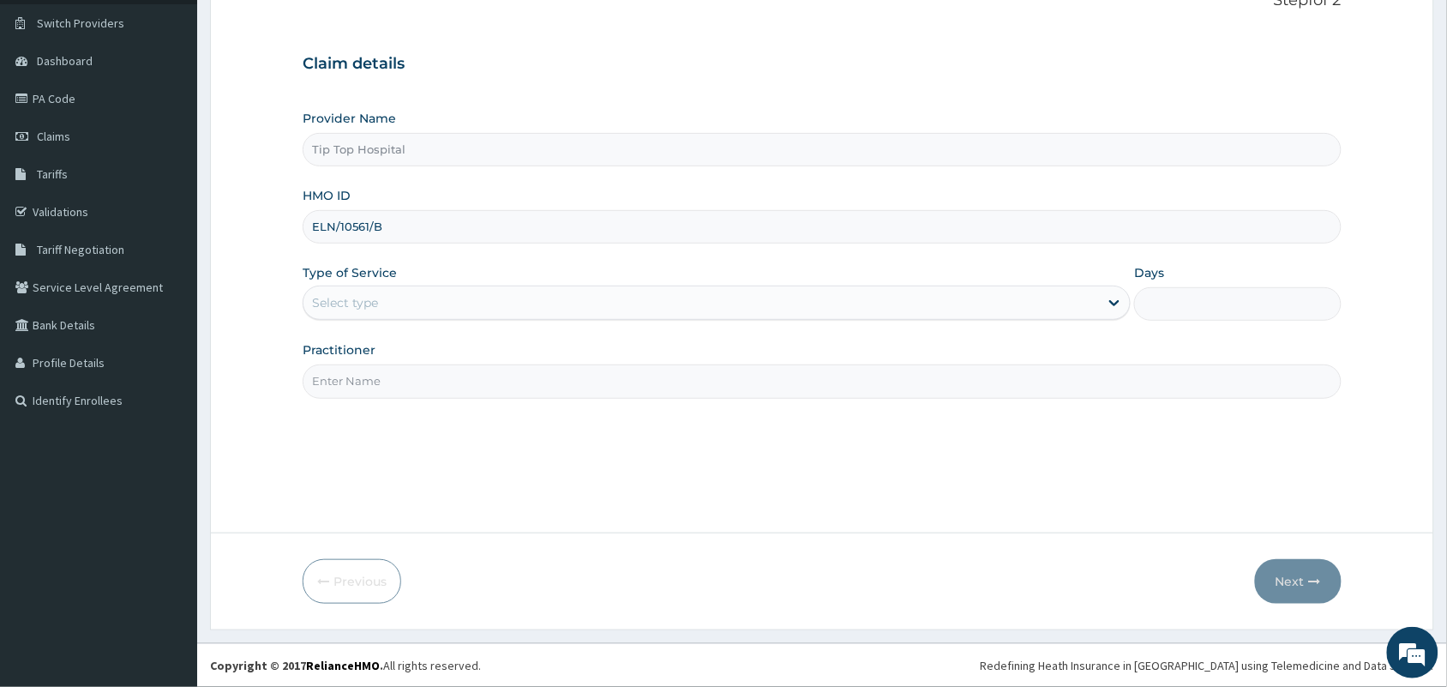
click at [453, 304] on div "Select type" at bounding box center [702, 302] width 796 height 27
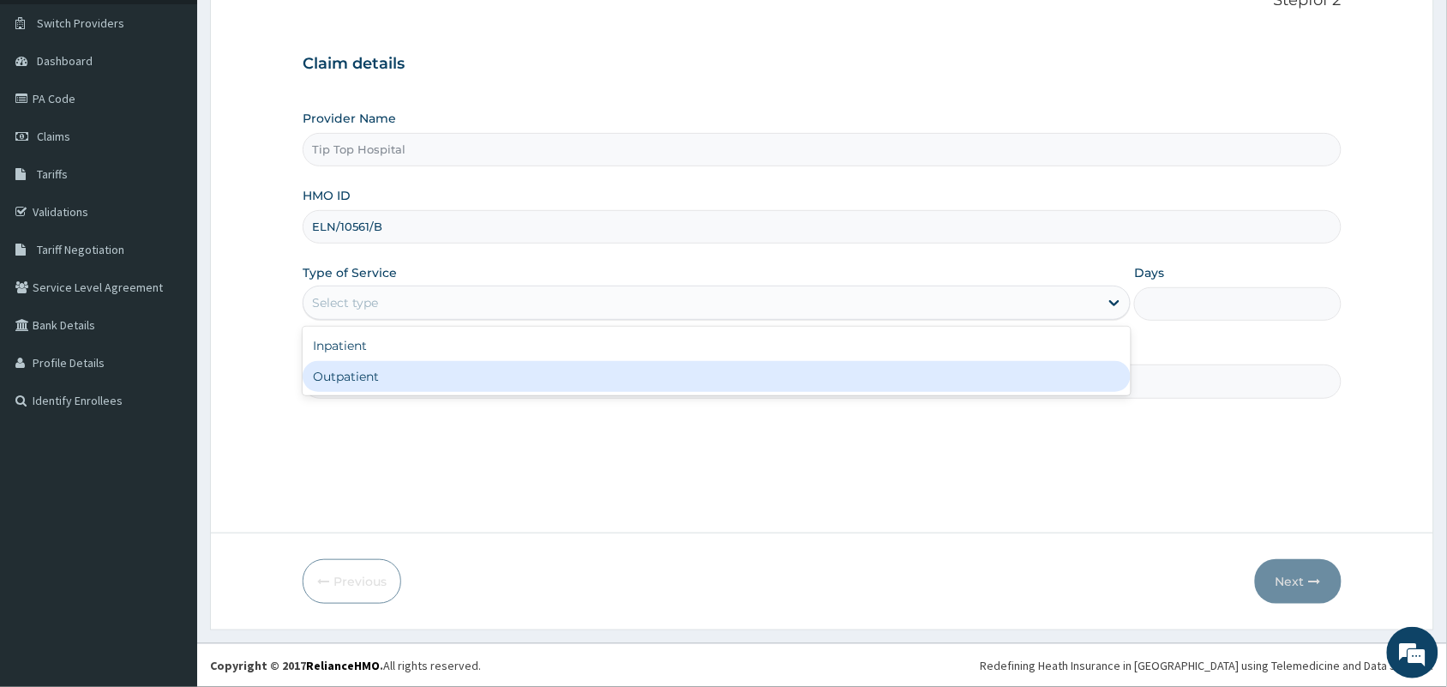
click at [420, 382] on div "Outpatient" at bounding box center [717, 376] width 828 height 31
type input "1"
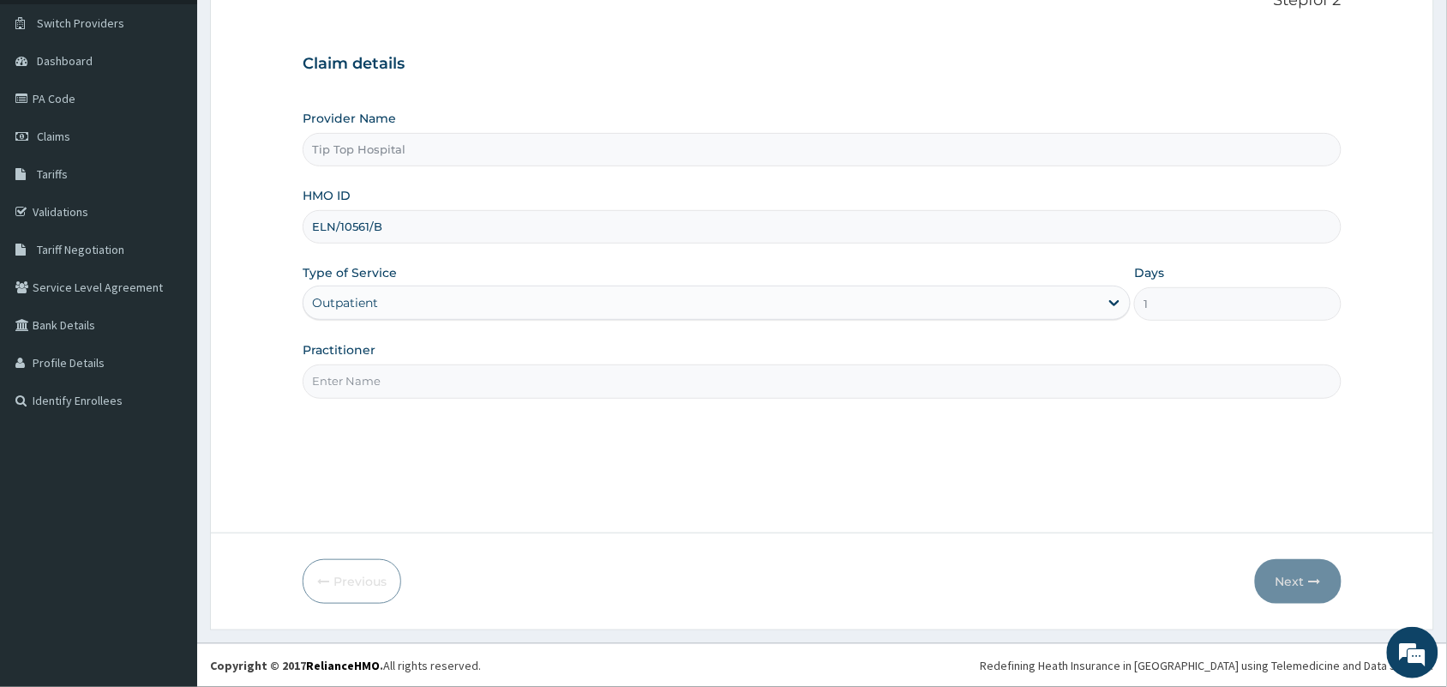
click at [420, 382] on input "Practitioner" at bounding box center [822, 380] width 1039 height 33
type input "DR"
click at [1295, 579] on button "Next" at bounding box center [1298, 581] width 87 height 45
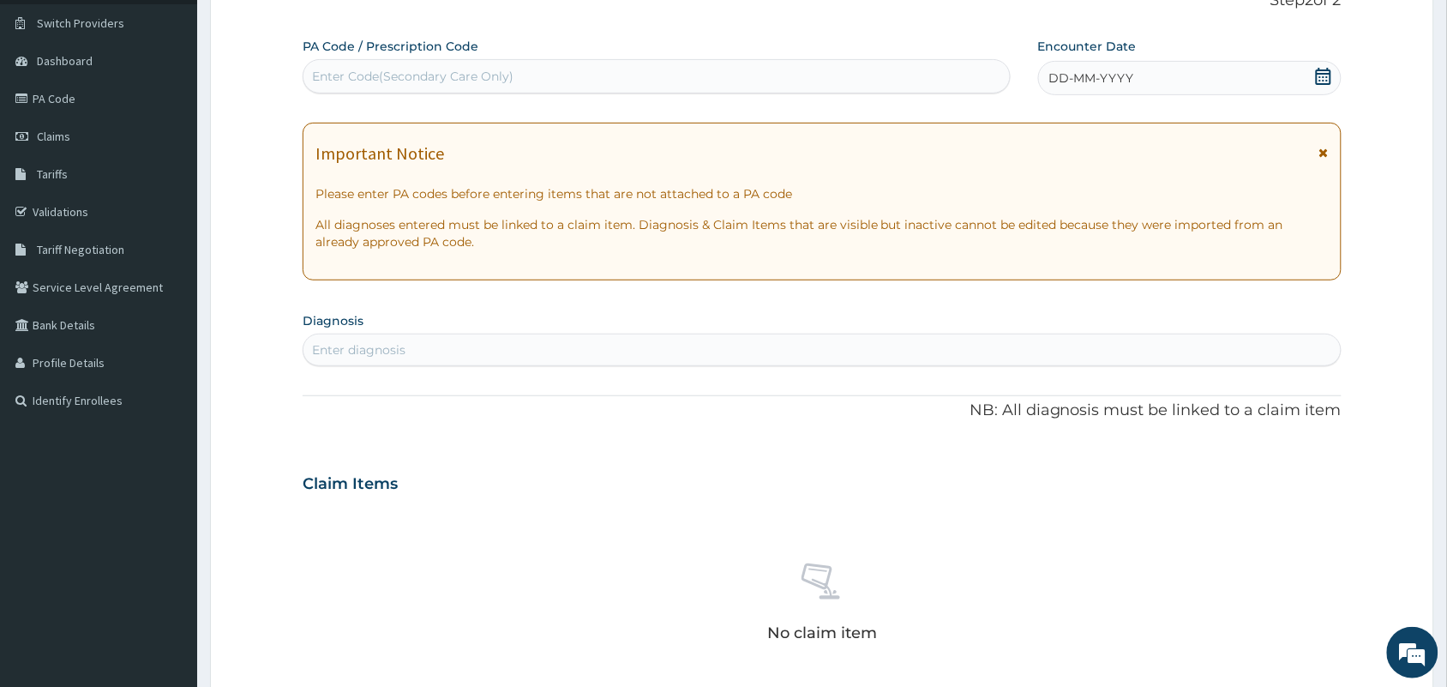
click at [733, 84] on div "Enter Code(Secondary Care Only)" at bounding box center [657, 76] width 707 height 27
paste input "PA/43B03C"
type input "PA/43B03C"
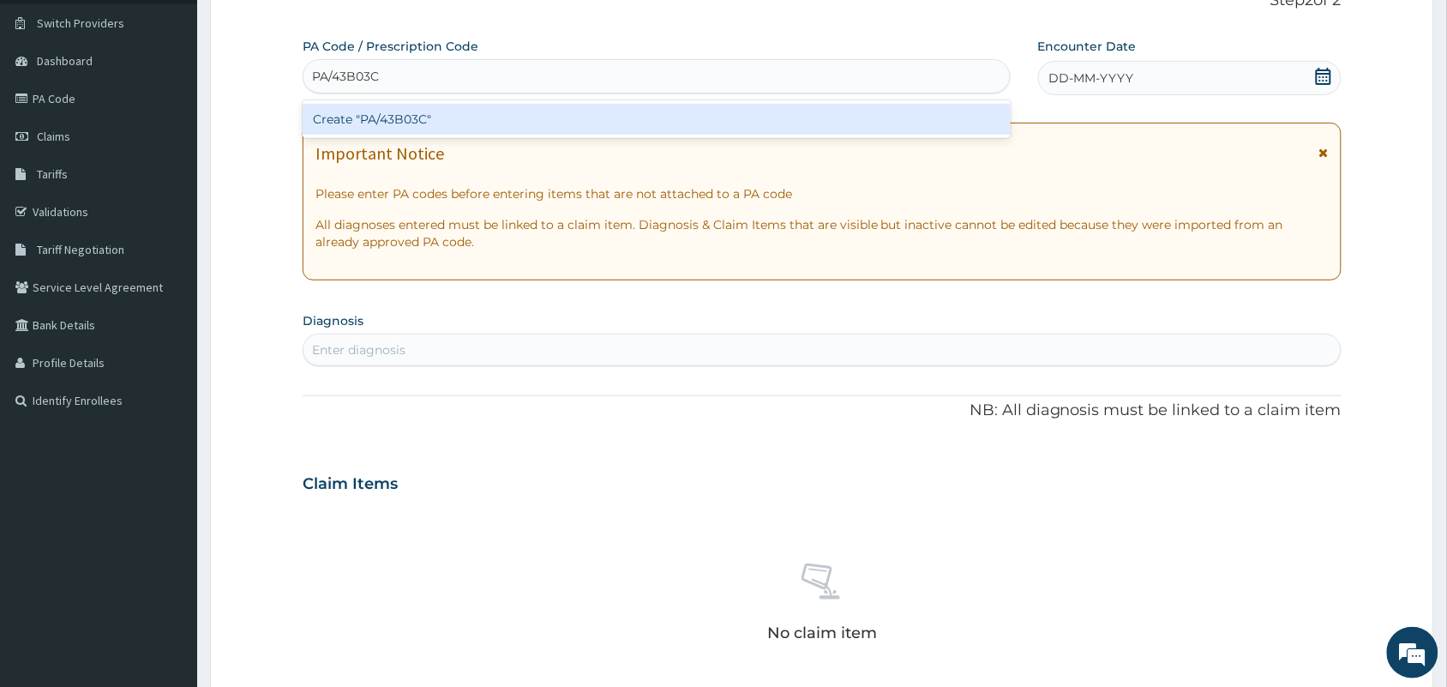
click at [695, 120] on div "Create "PA/43B03C"" at bounding box center [657, 119] width 708 height 31
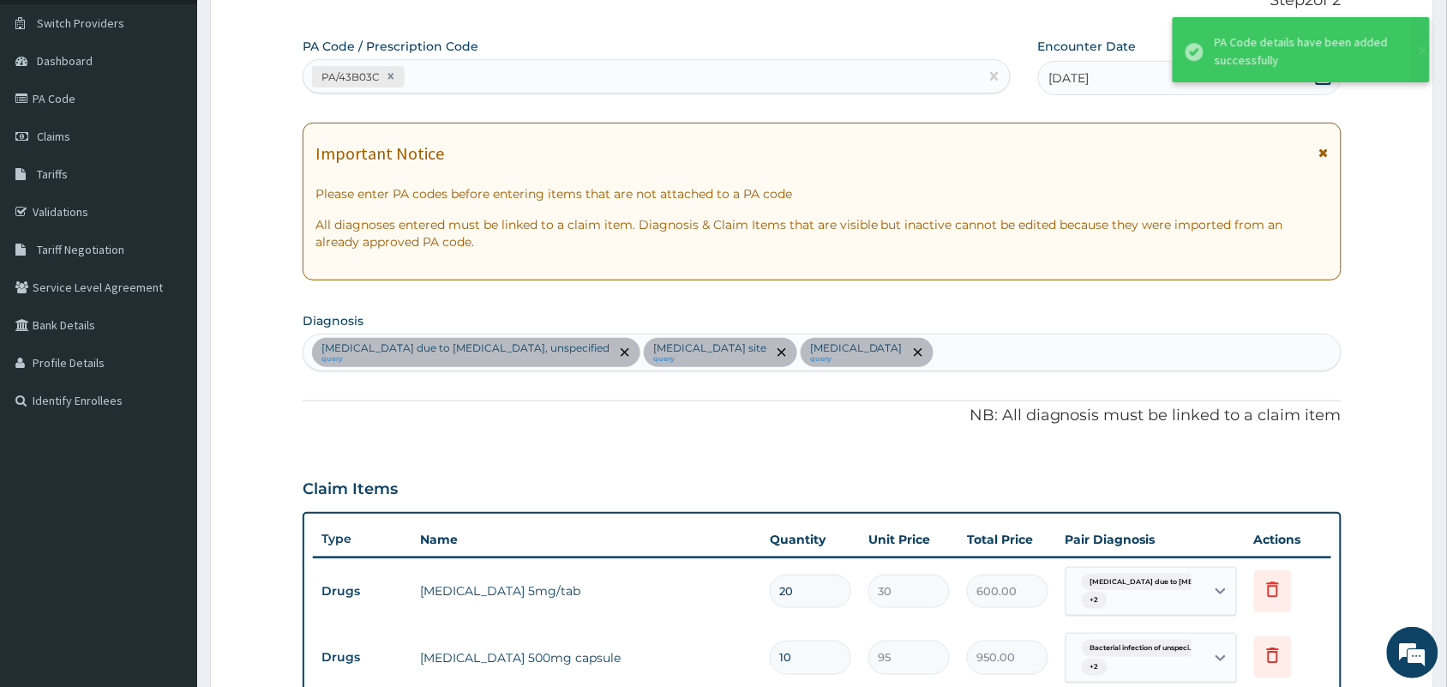
scroll to position [1715, 0]
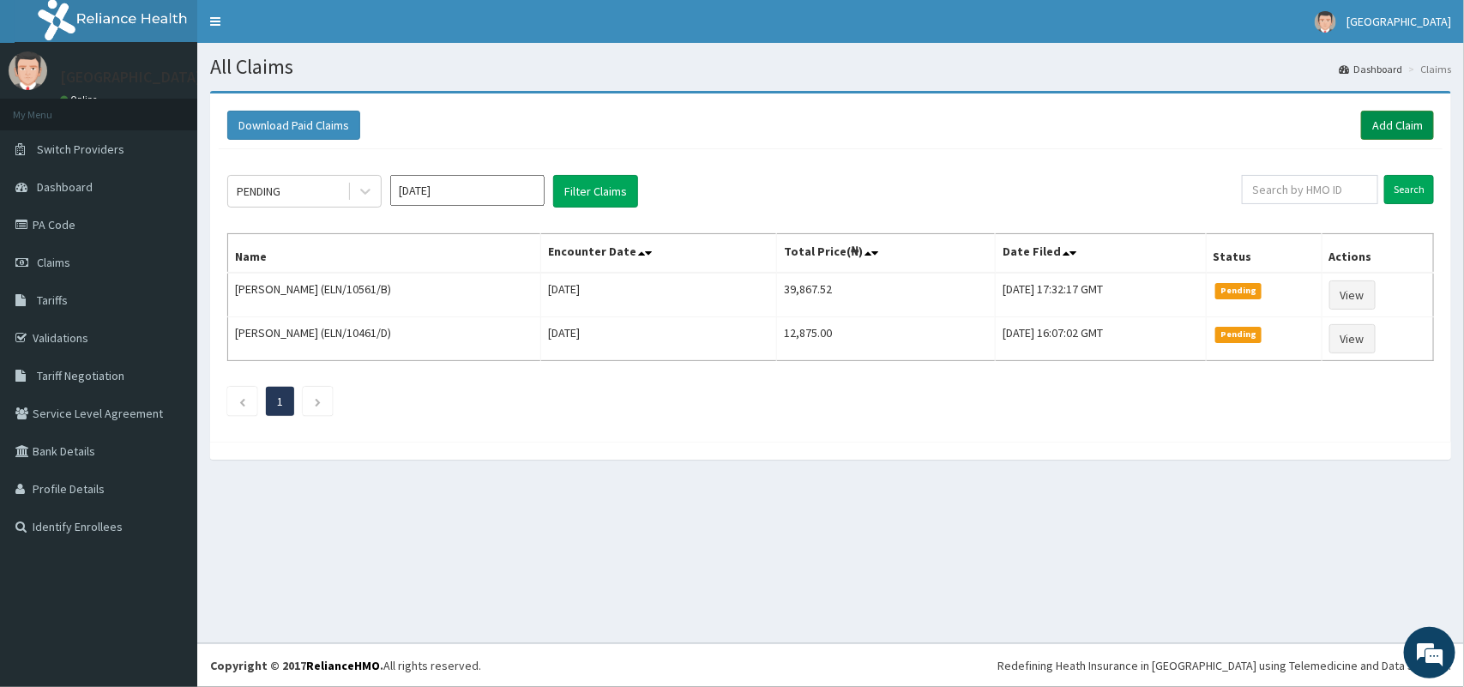
click at [1413, 126] on link "Add Claim" at bounding box center [1397, 125] width 73 height 29
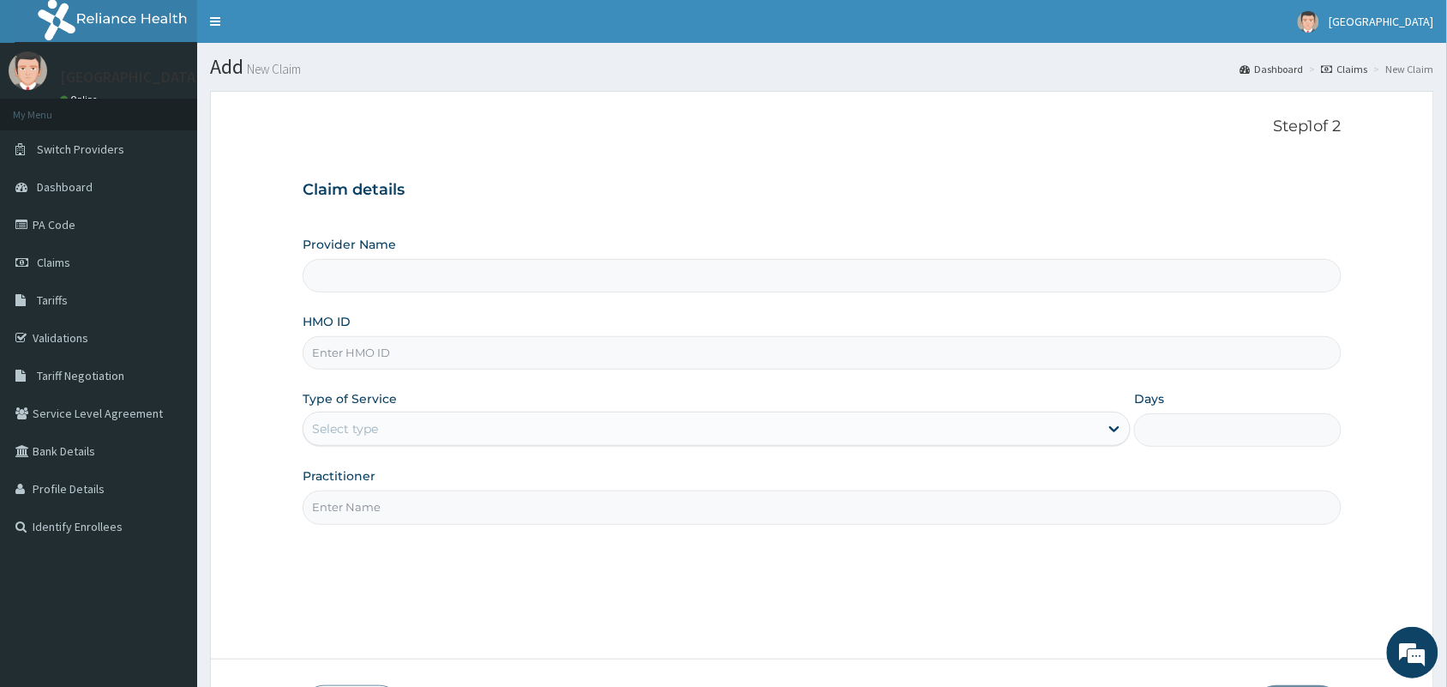
type input "Tip Top Hospital"
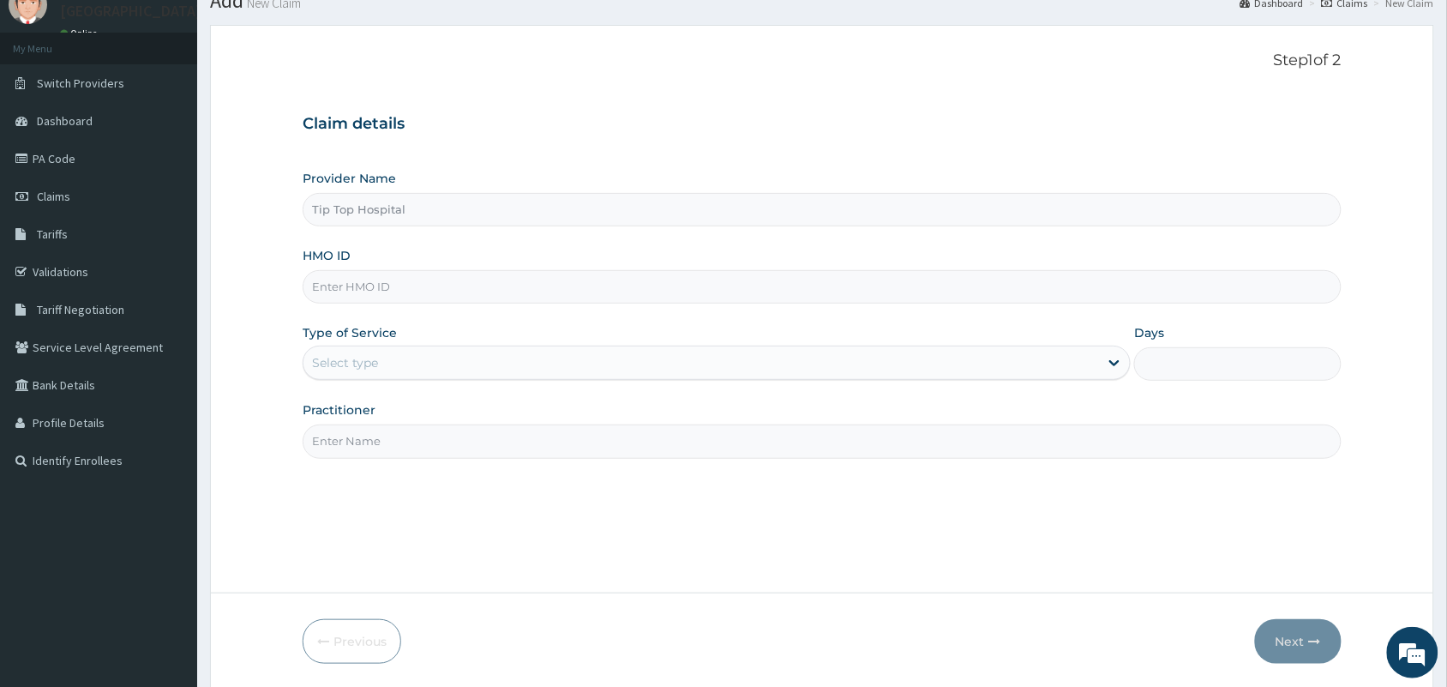
scroll to position [126, 0]
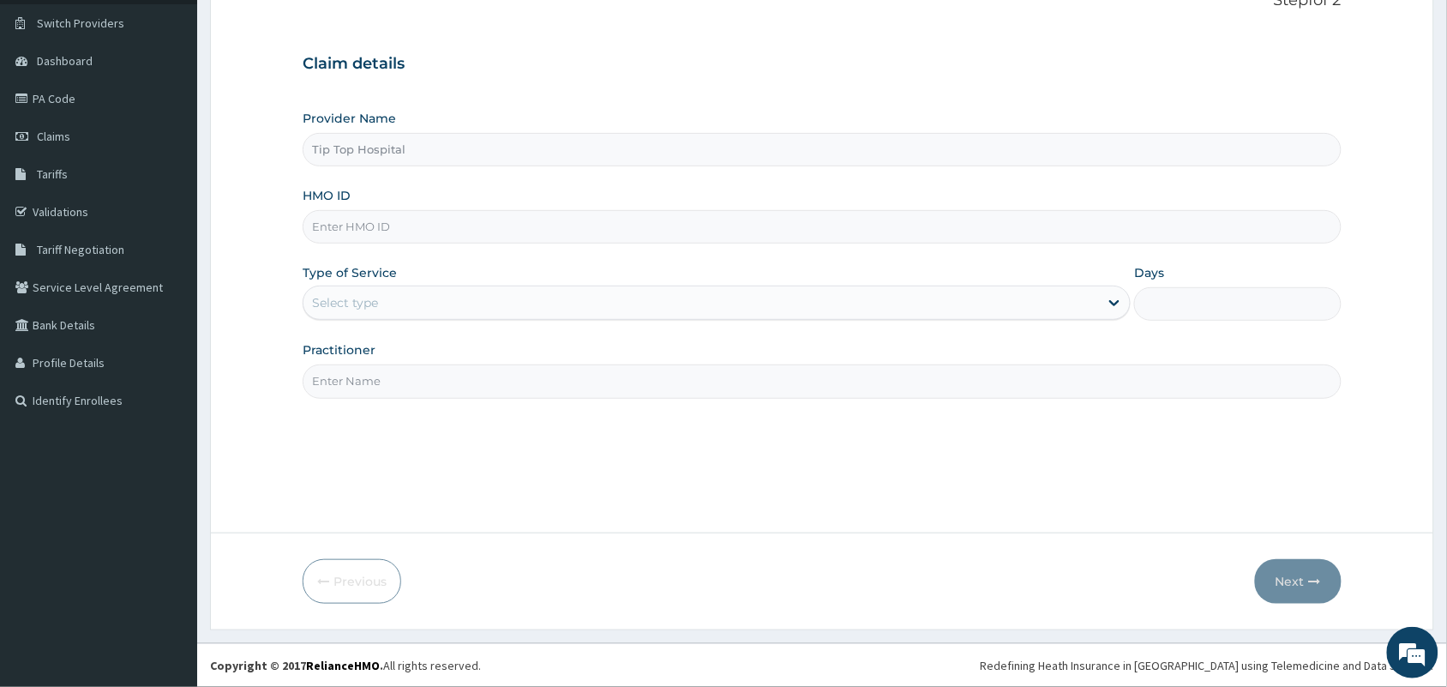
click at [547, 237] on input "HMO ID" at bounding box center [822, 226] width 1039 height 33
type input "QCP/10009/A"
click at [490, 292] on div "Select type" at bounding box center [702, 302] width 796 height 27
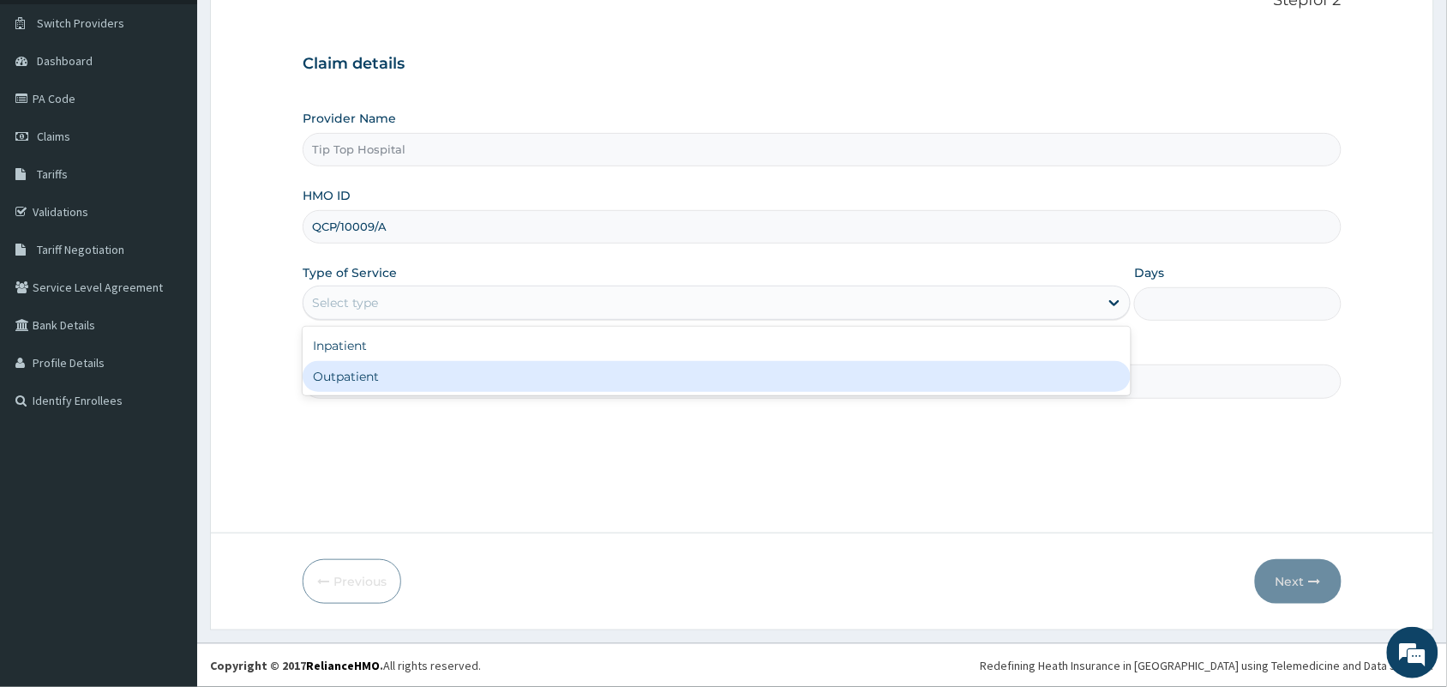
click at [436, 382] on div "Outpatient" at bounding box center [717, 376] width 828 height 31
type input "1"
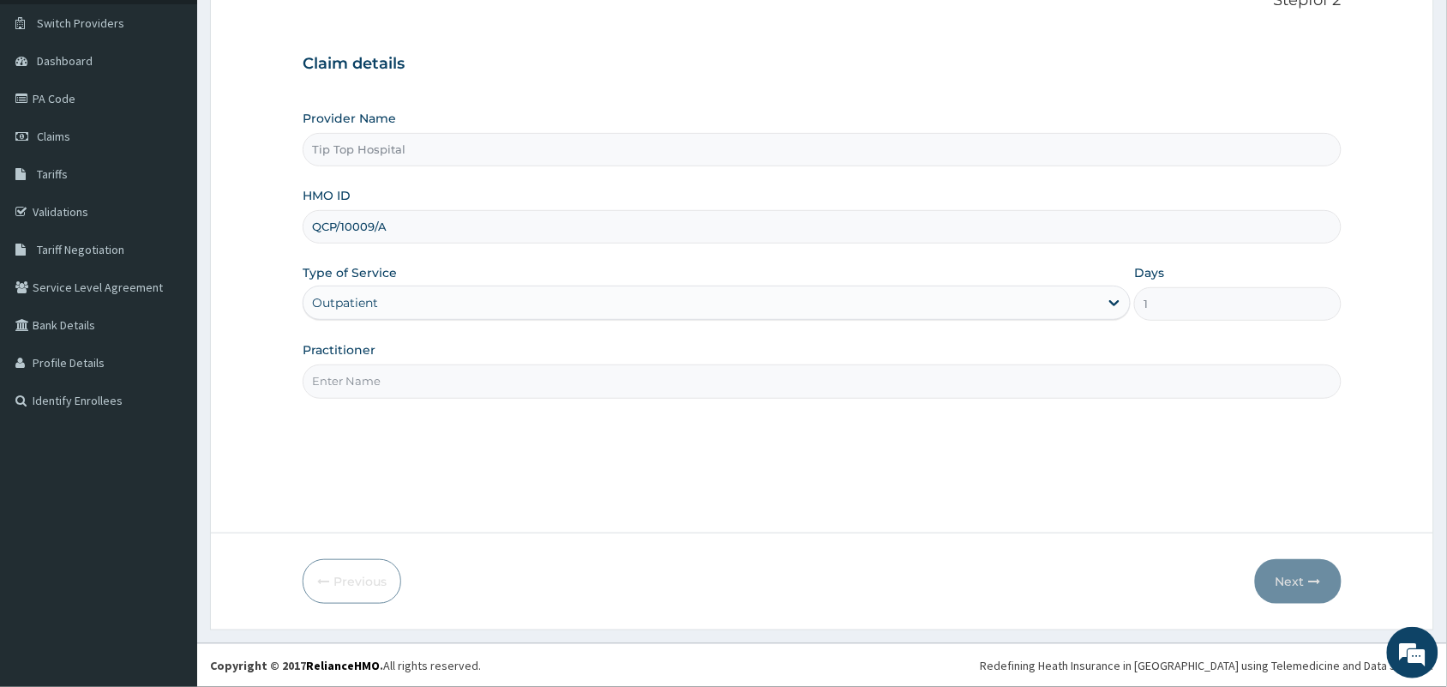
click at [436, 382] on input "Practitioner" at bounding box center [822, 380] width 1039 height 33
type input "DR"
click at [1286, 580] on button "Next" at bounding box center [1298, 581] width 87 height 45
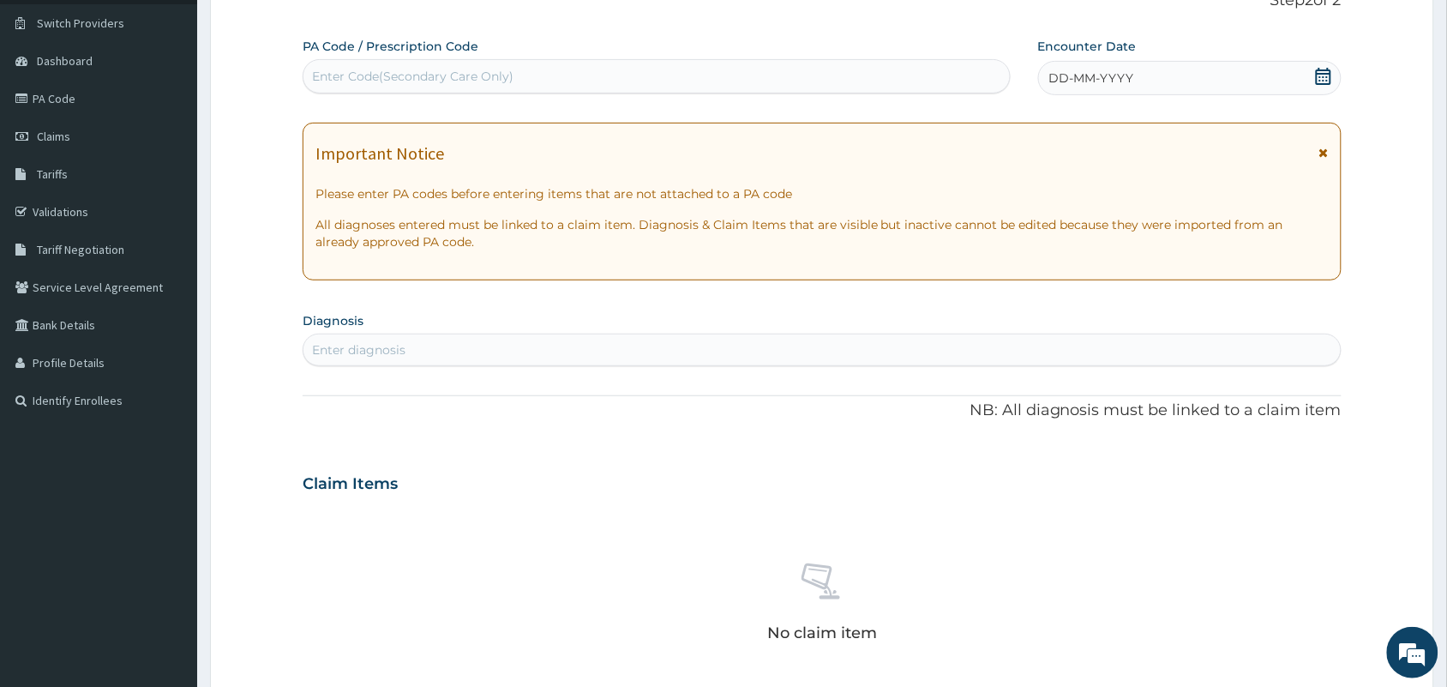
click at [837, 75] on div "Enter Code(Secondary Care Only)" at bounding box center [657, 76] width 707 height 27
paste input "PA/887BB6"
type input "PA/887BB6"
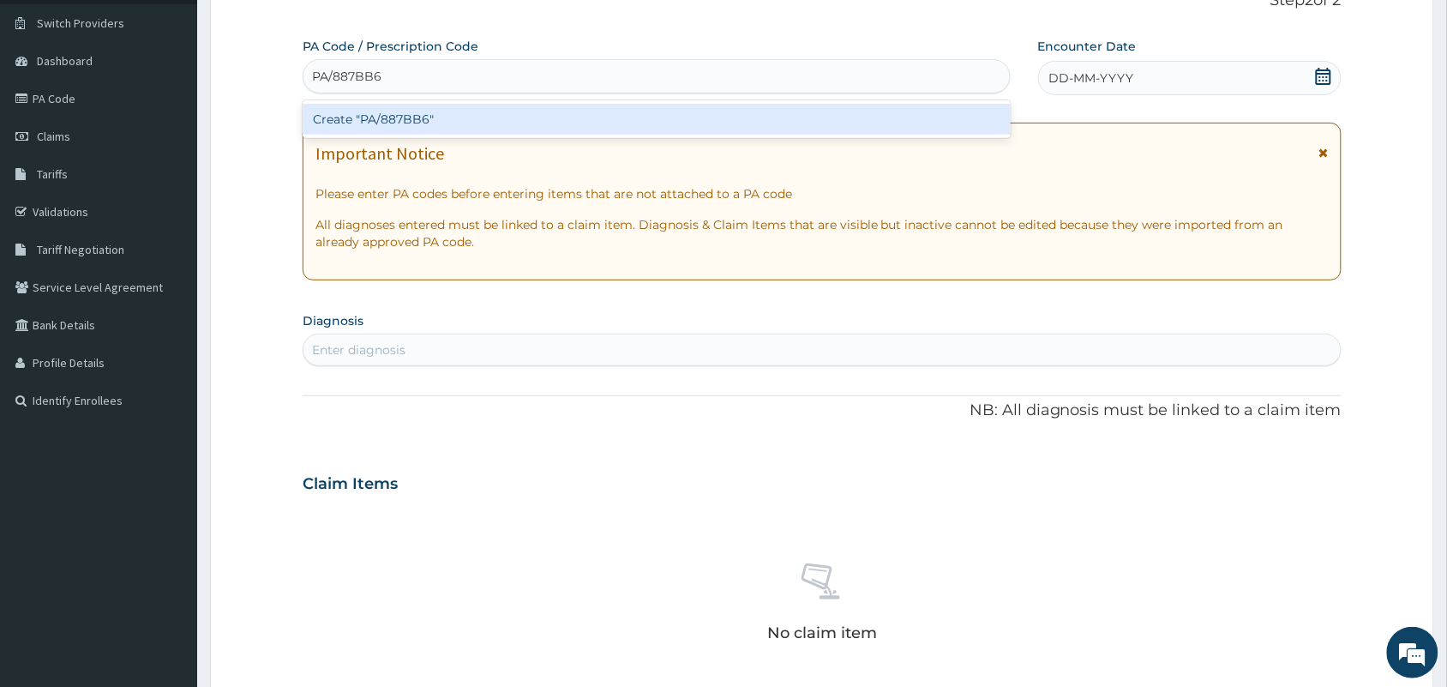
click at [755, 114] on div "Create "PA/887BB6"" at bounding box center [657, 119] width 708 height 31
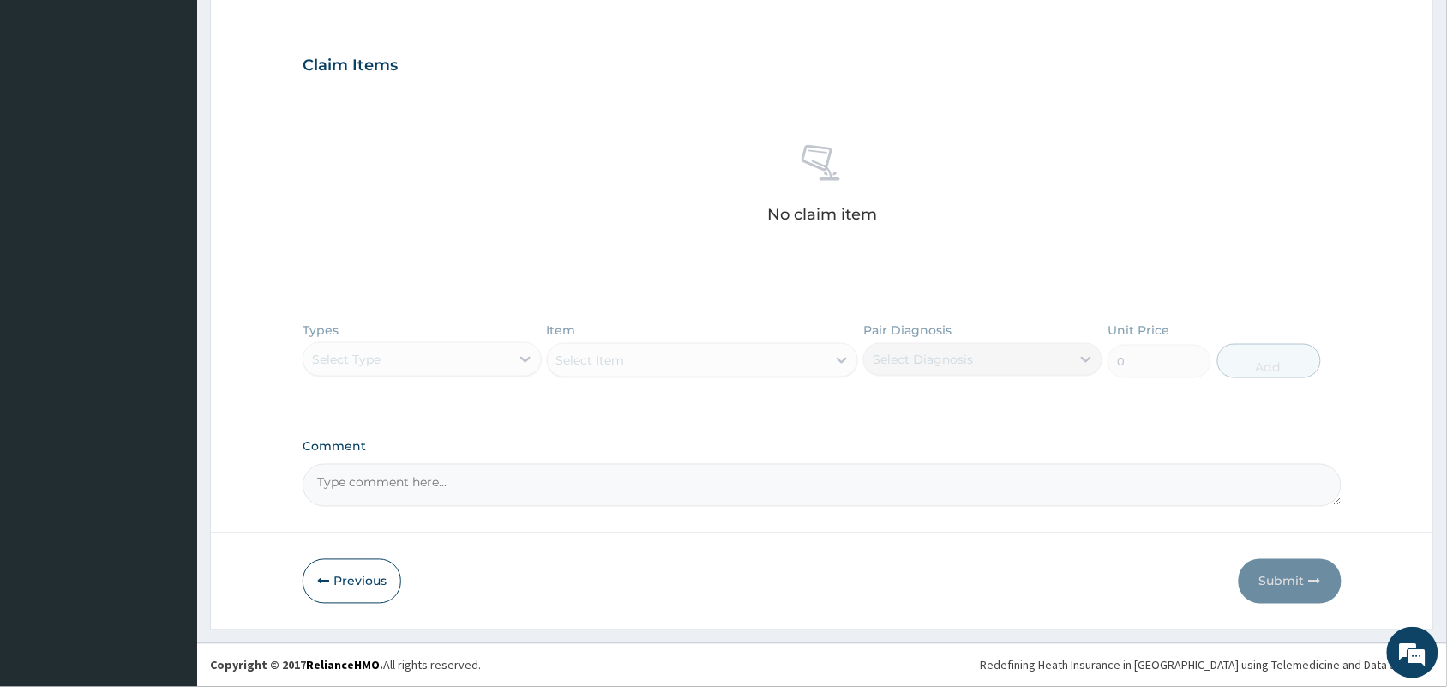
scroll to position [0, 0]
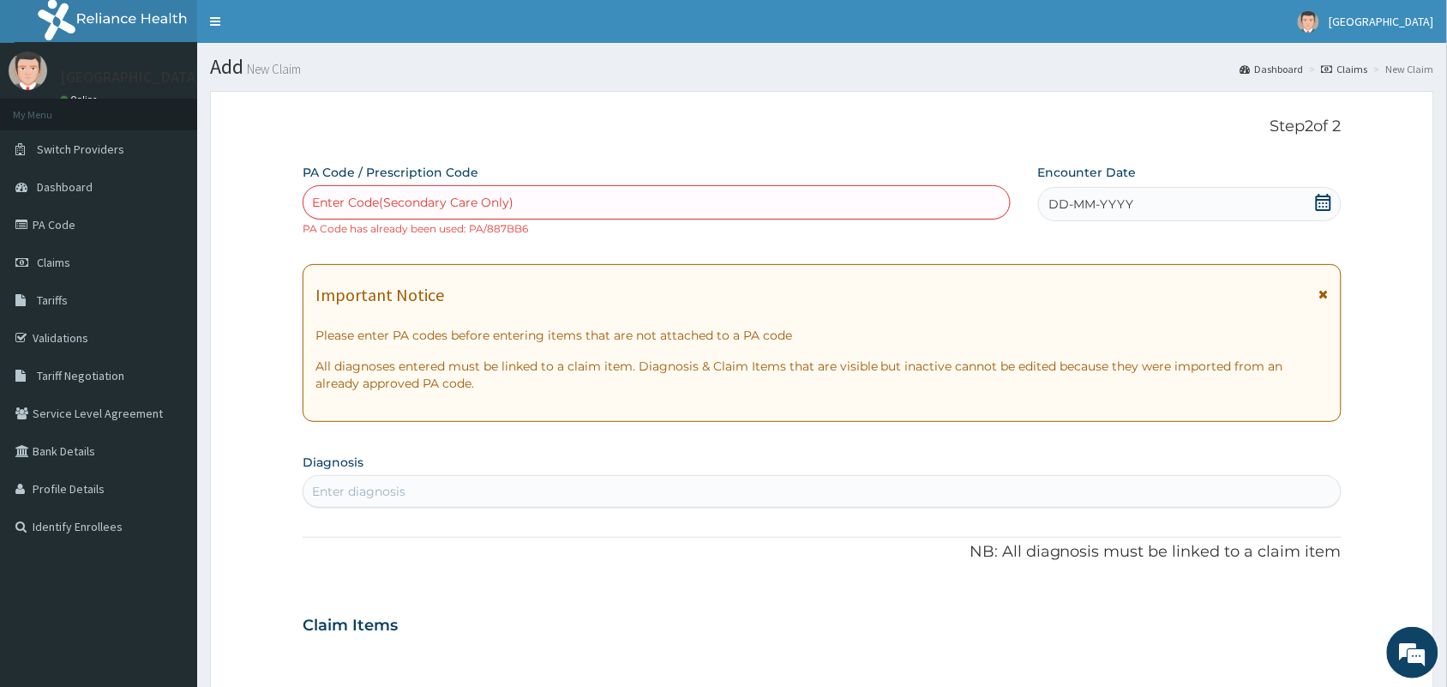
click at [770, 202] on div "Enter Code(Secondary Care Only)" at bounding box center [657, 202] width 707 height 27
paste input "PA/887BB6"
type input "PA/887BB6"
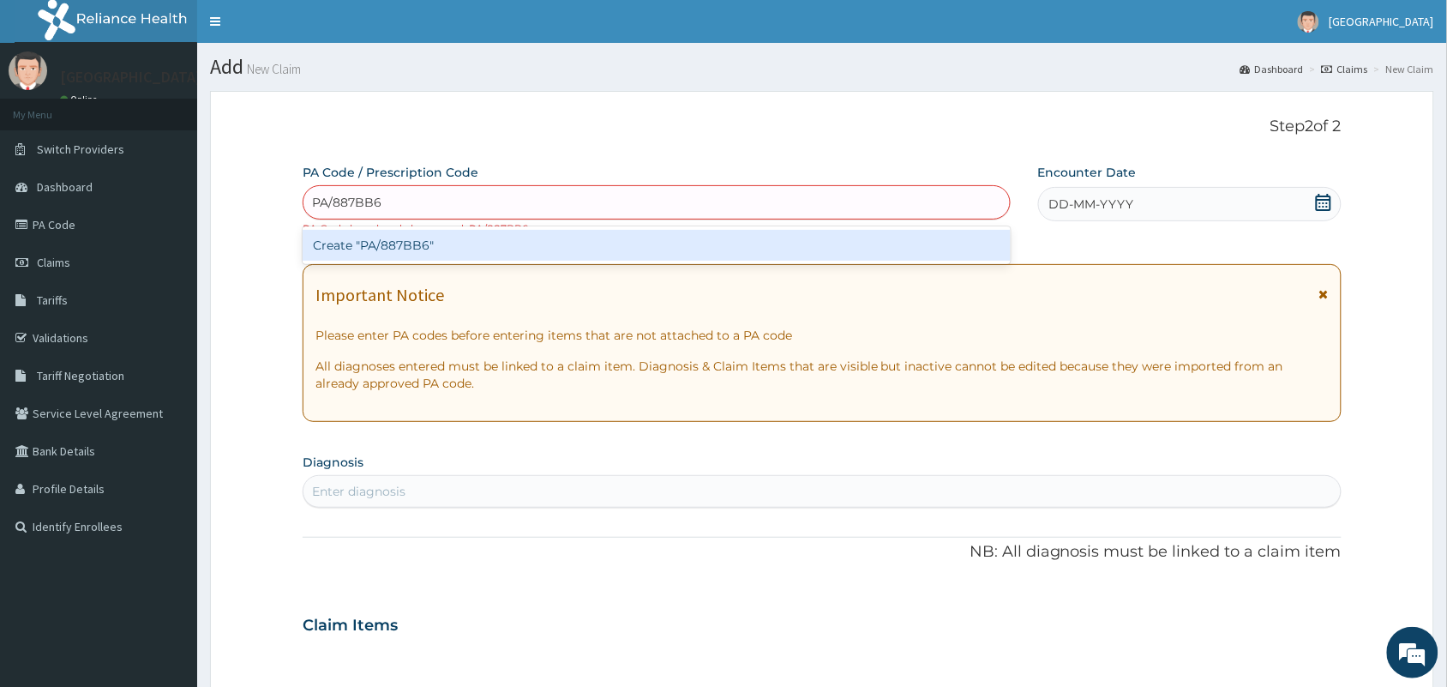
click at [729, 246] on div "Create "PA/887BB6"" at bounding box center [657, 245] width 708 height 31
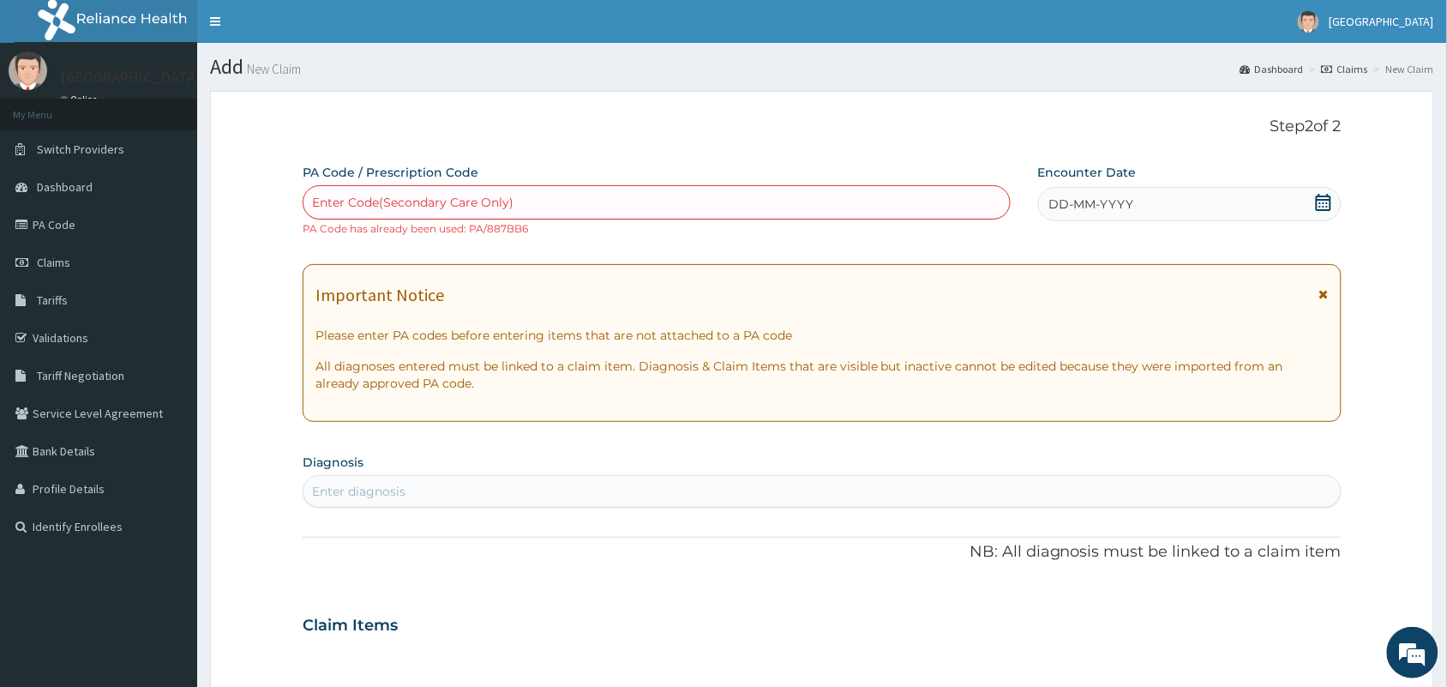
scroll to position [562, 0]
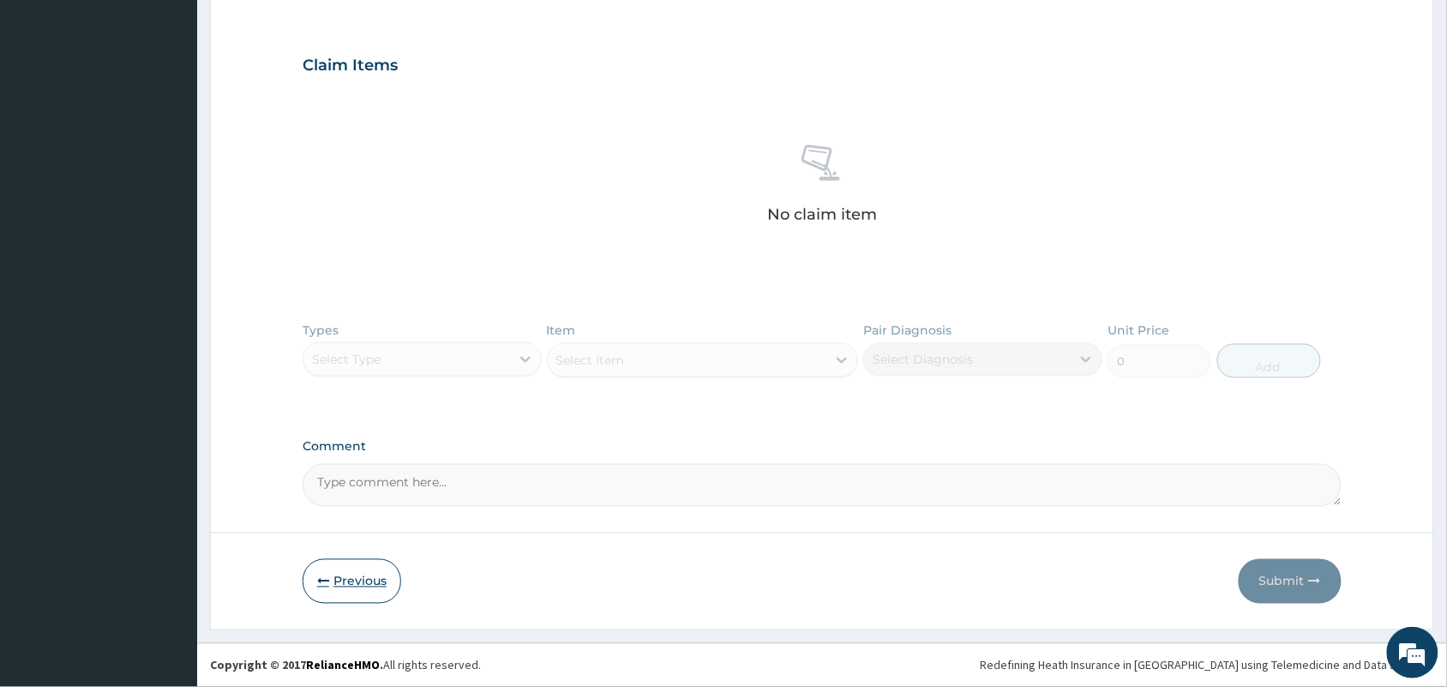
click at [360, 588] on button "Previous" at bounding box center [352, 581] width 99 height 45
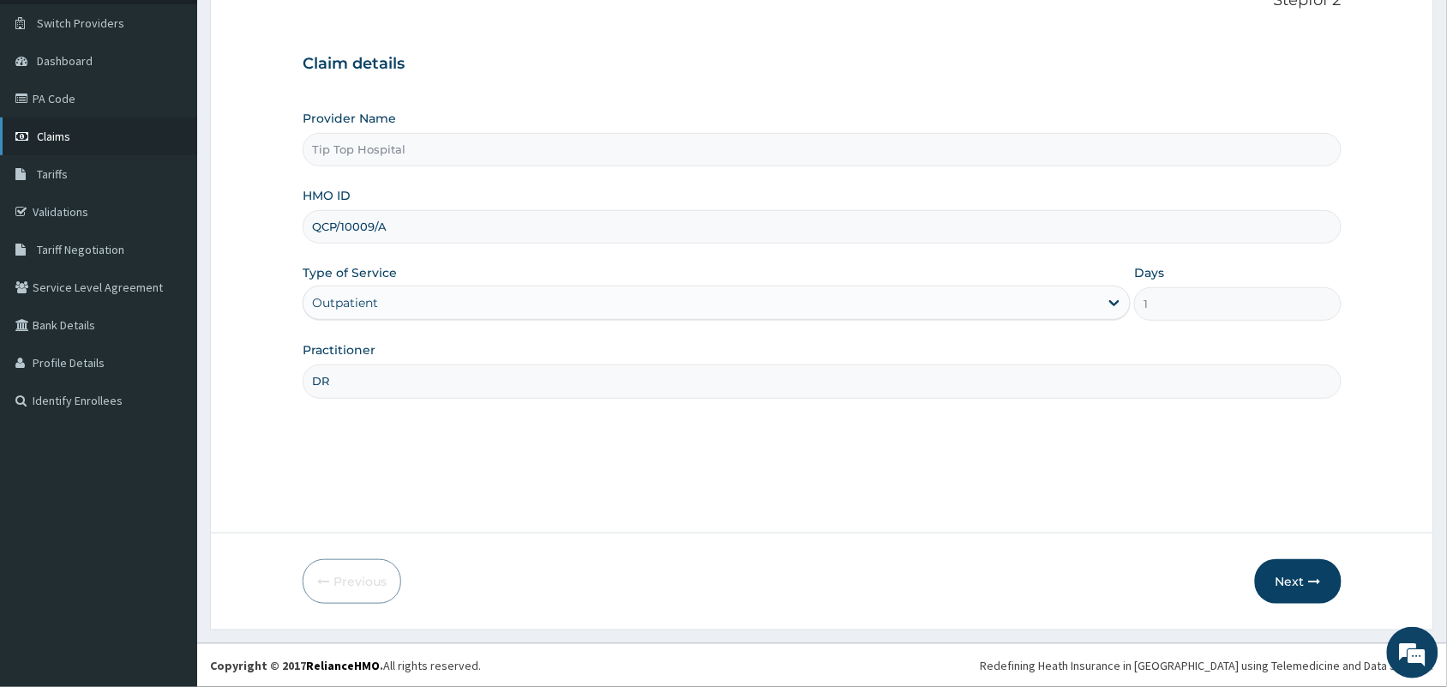
click at [48, 126] on link "Claims" at bounding box center [98, 136] width 197 height 38
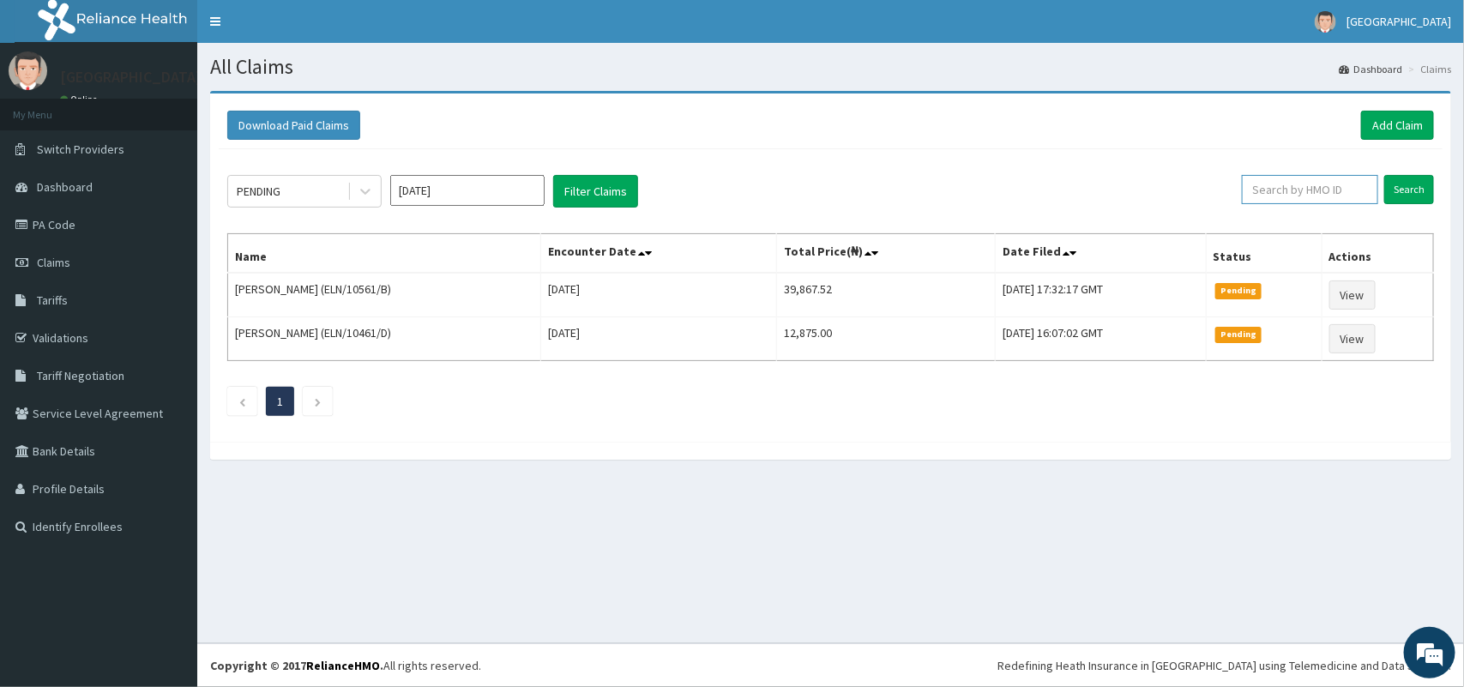
click at [1350, 190] on input "text" at bounding box center [1310, 189] width 136 height 29
click at [1406, 185] on input "Search" at bounding box center [1409, 189] width 50 height 29
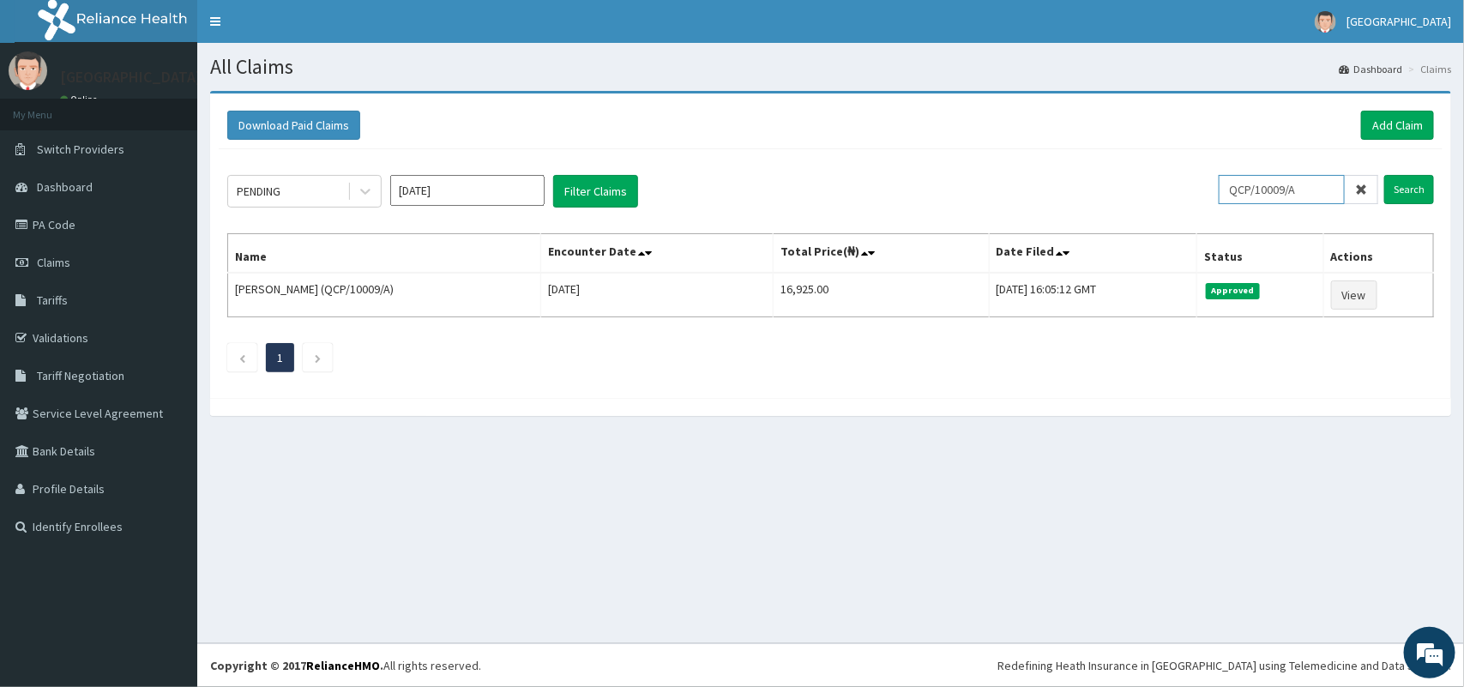
click at [1326, 190] on input "QCP/10009/A" at bounding box center [1281, 189] width 126 height 29
type input "Q"
type input "ELN/10561/B"
click at [1426, 190] on input "Search" at bounding box center [1409, 189] width 50 height 29
